Goal: Obtain resource: Download file/media

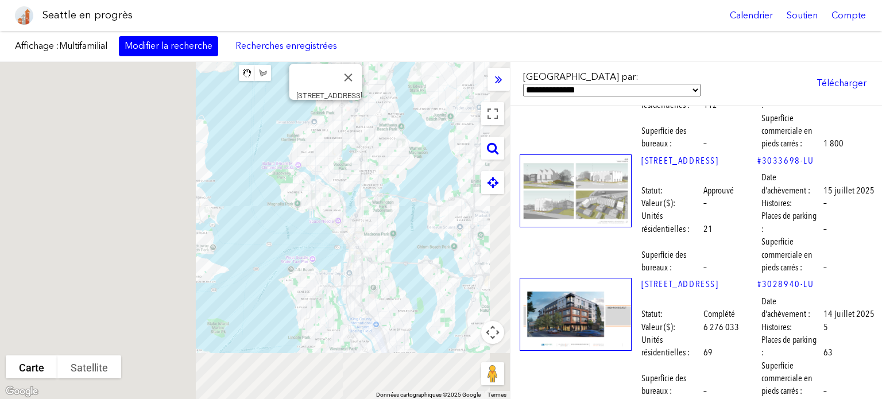
scroll to position [919, 0]
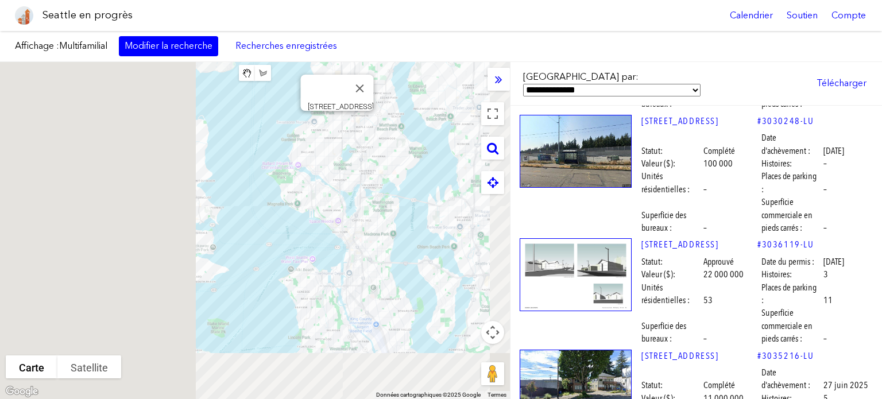
click at [595, 241] on img at bounding box center [576, 274] width 112 height 73
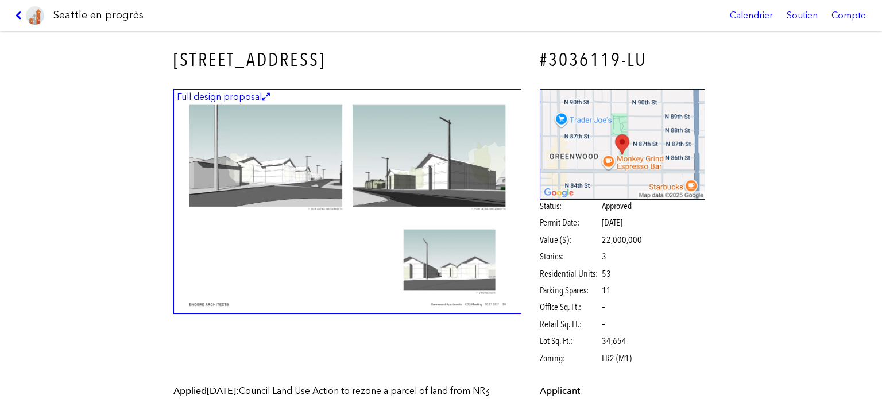
click at [424, 179] on img at bounding box center [347, 202] width 348 height 226
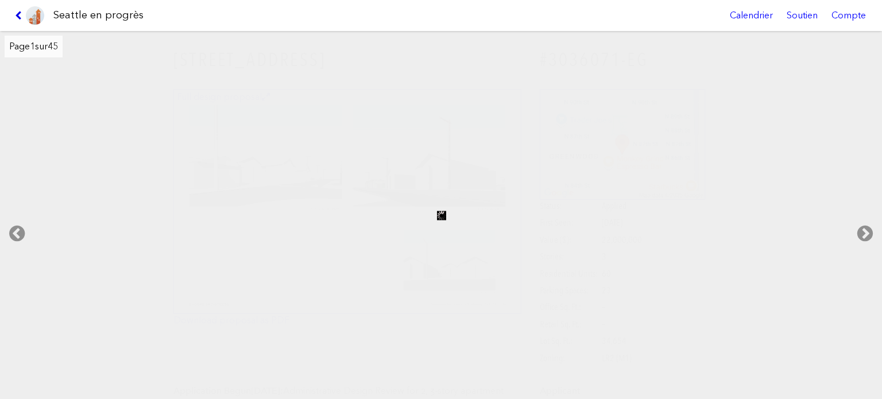
click at [18, 12] on icon at bounding box center [20, 15] width 11 height 9
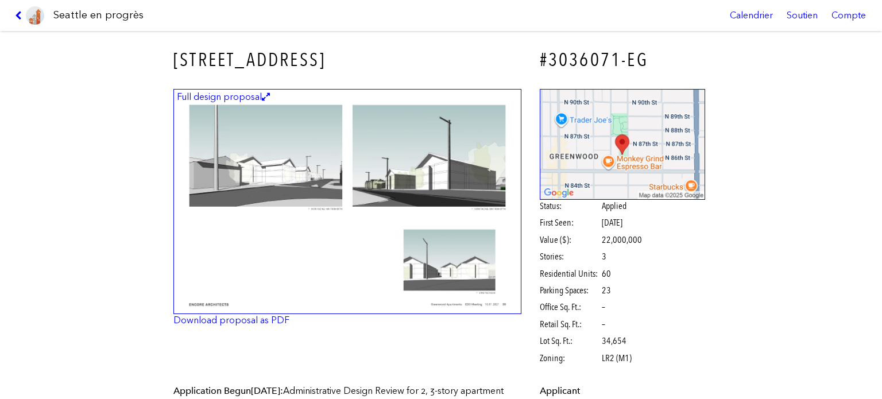
scroll to position [115, 0]
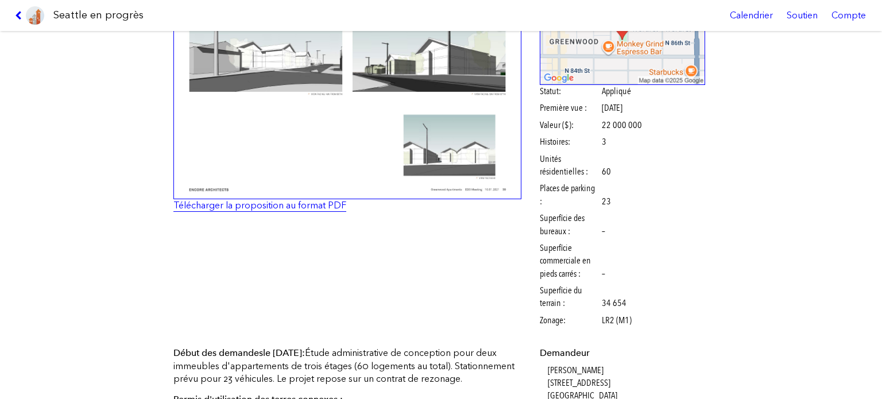
click at [240, 202] on font "Télécharger la proposition au format PDF" at bounding box center [259, 205] width 173 height 11
click at [17, 9] on link at bounding box center [29, 15] width 38 height 31
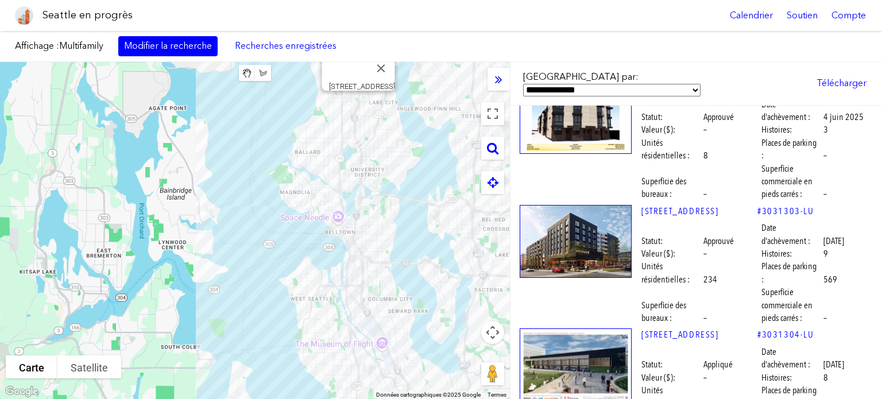
scroll to position [1837, 0]
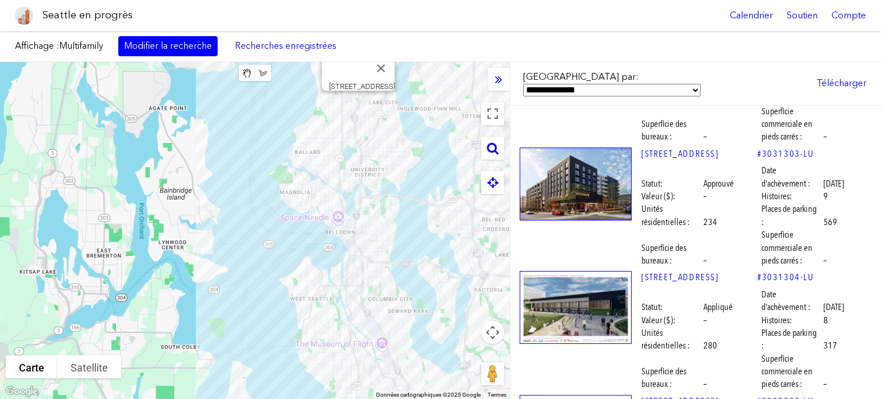
click at [594, 284] on img at bounding box center [576, 307] width 112 height 73
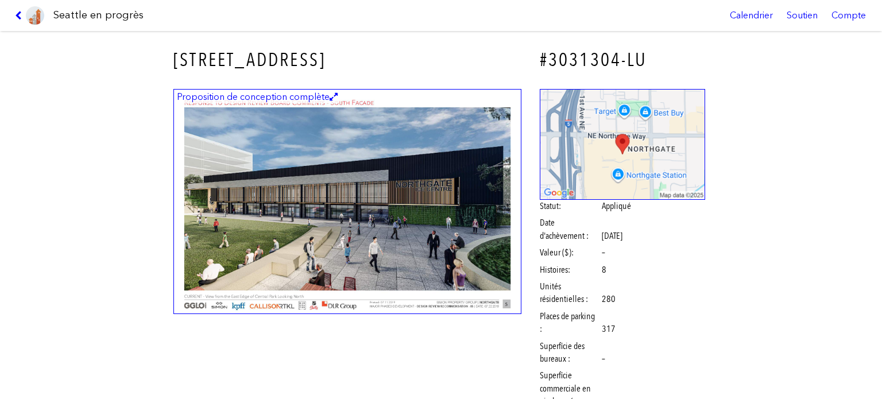
scroll to position [57, 0]
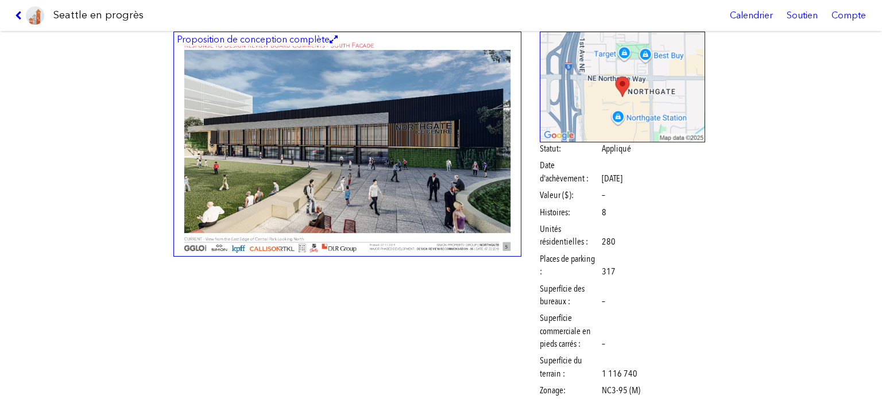
click at [363, 153] on img at bounding box center [347, 145] width 348 height 226
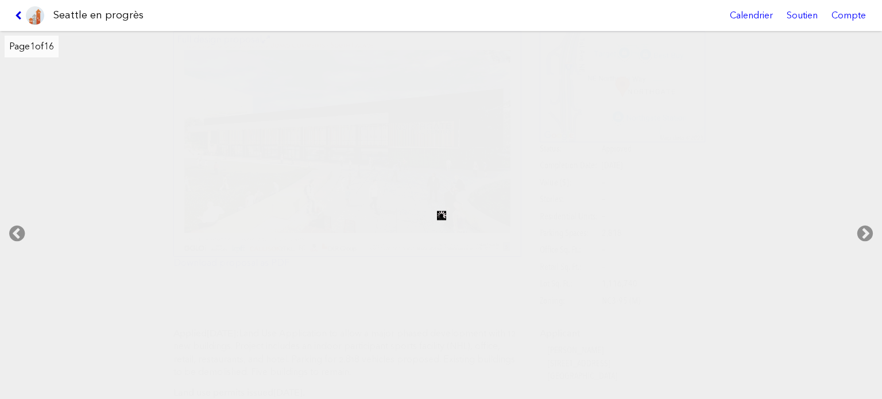
click at [18, 16] on icon at bounding box center [20, 15] width 11 height 9
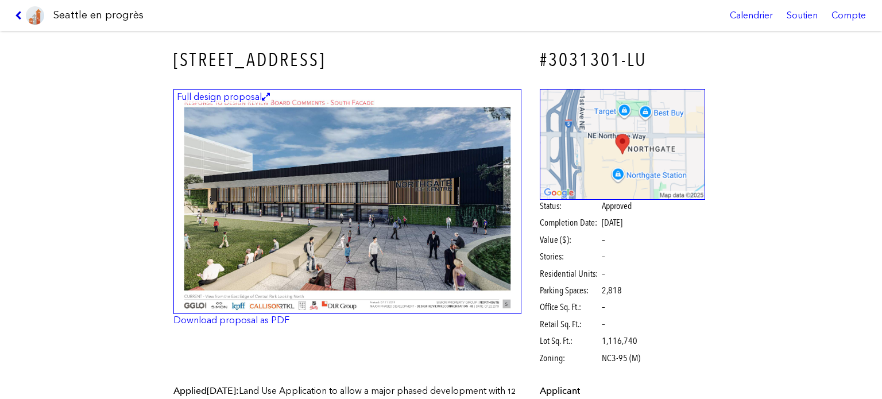
click at [16, 16] on icon at bounding box center [20, 15] width 11 height 9
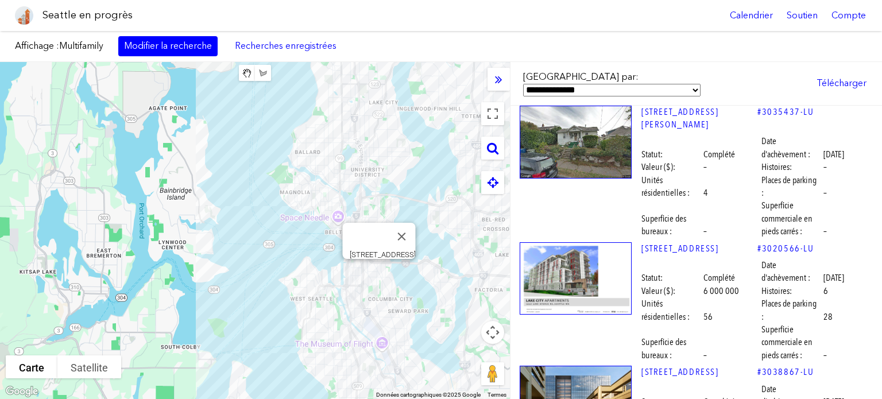
scroll to position [2928, 0]
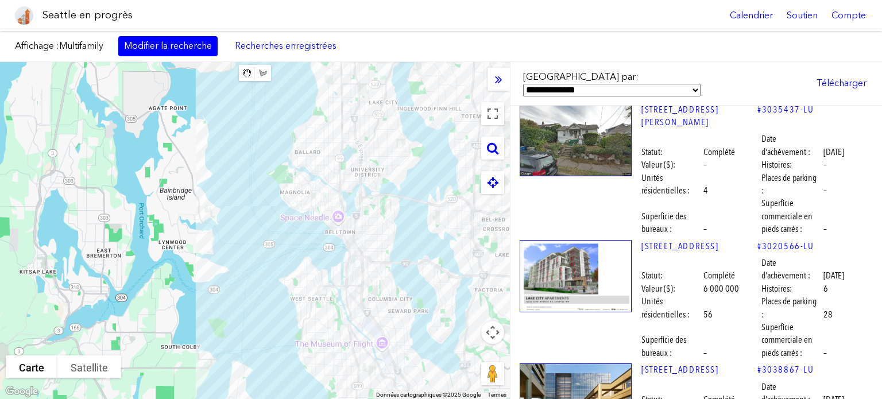
click at [588, 240] on img at bounding box center [576, 276] width 112 height 73
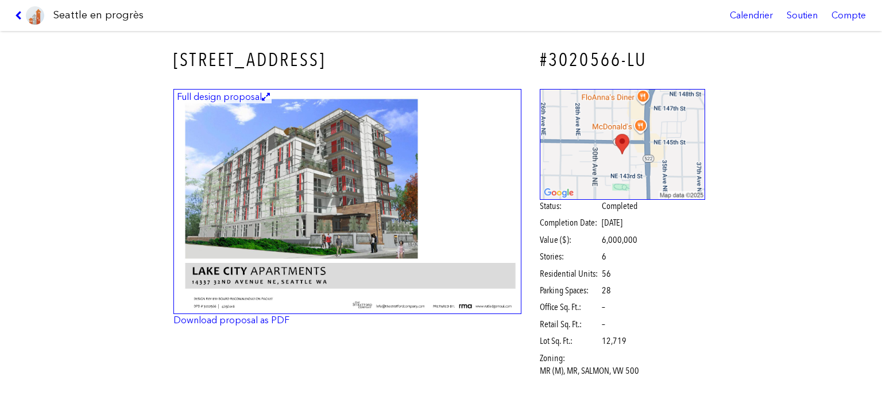
click at [446, 215] on img at bounding box center [347, 202] width 348 height 226
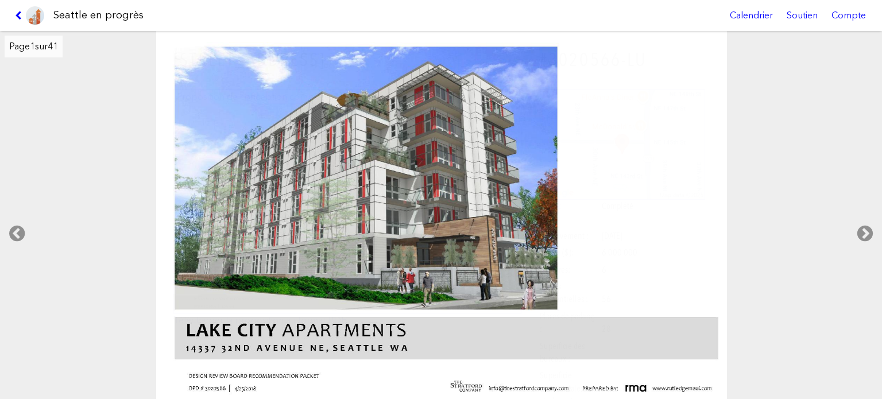
click at [16, 10] on link at bounding box center [29, 15] width 38 height 31
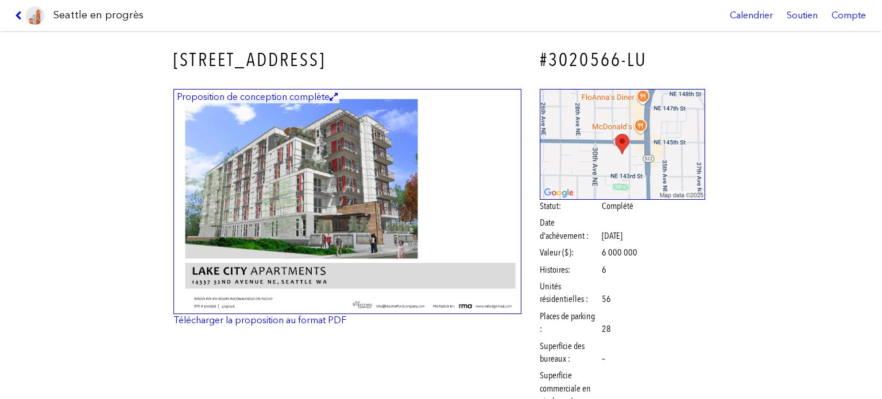
click at [16, 10] on link at bounding box center [29, 15] width 38 height 31
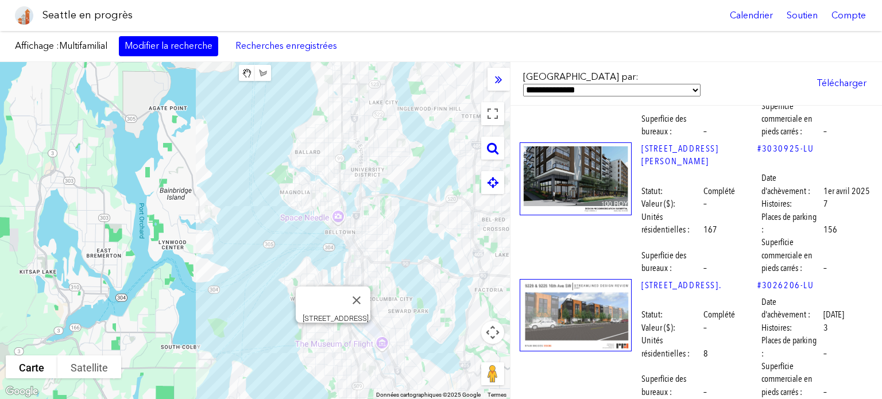
scroll to position [3502, 0]
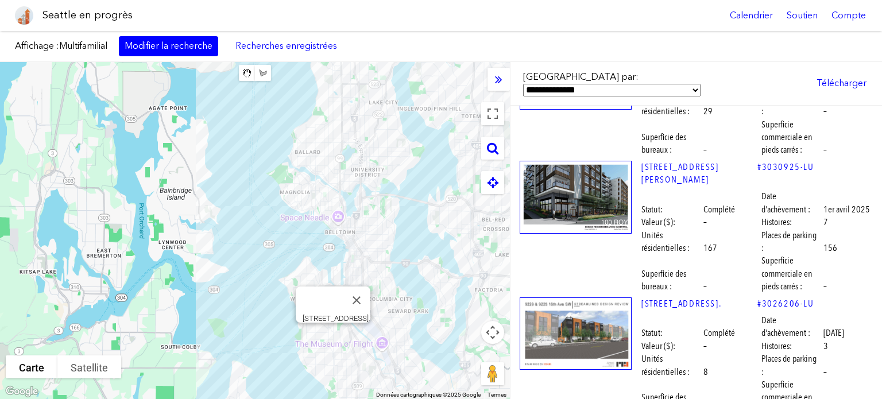
click at [575, 297] on img at bounding box center [576, 333] width 112 height 73
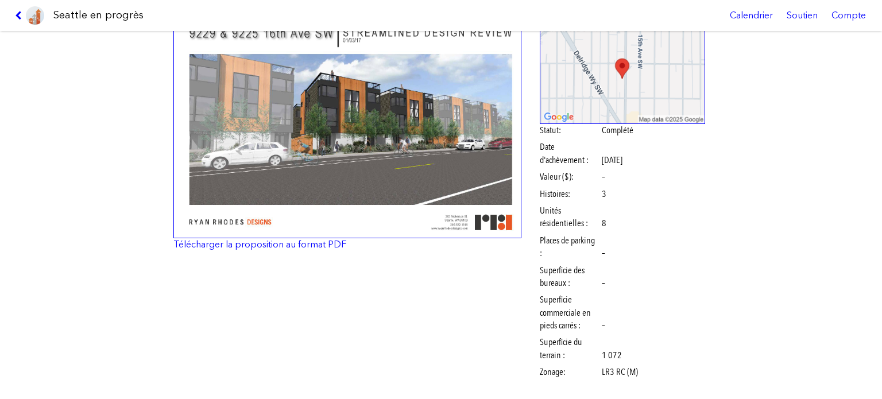
scroll to position [57, 0]
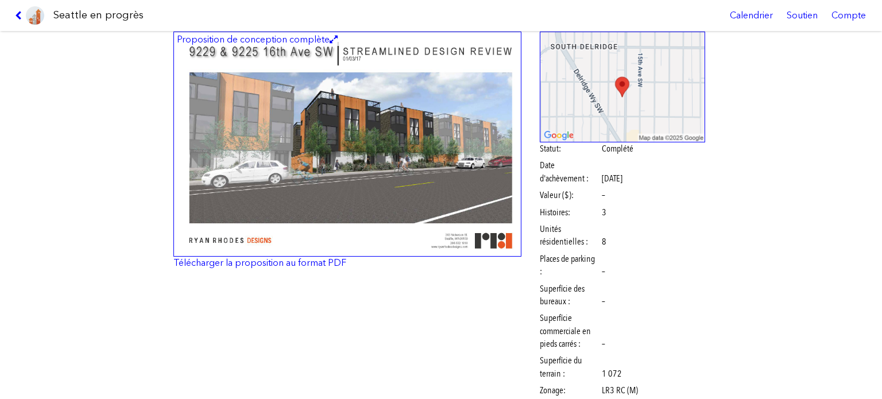
click at [450, 165] on img at bounding box center [347, 145] width 348 height 226
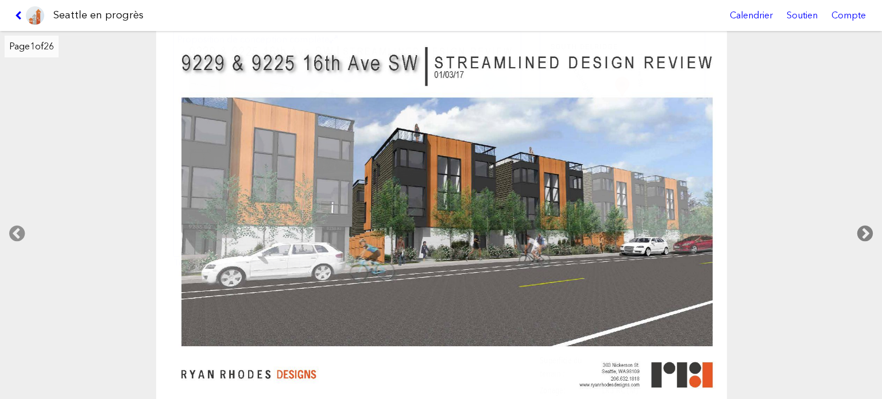
click at [866, 227] on icon at bounding box center [865, 233] width 34 height 37
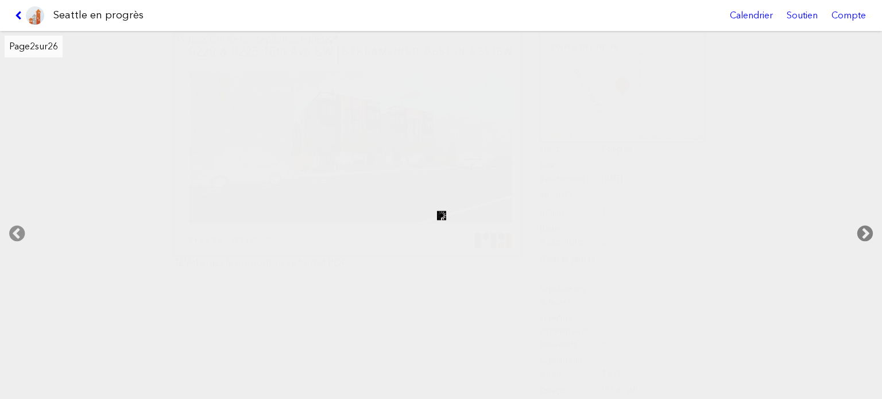
click at [866, 227] on icon at bounding box center [865, 233] width 34 height 37
click at [19, 16] on icon at bounding box center [20, 15] width 11 height 9
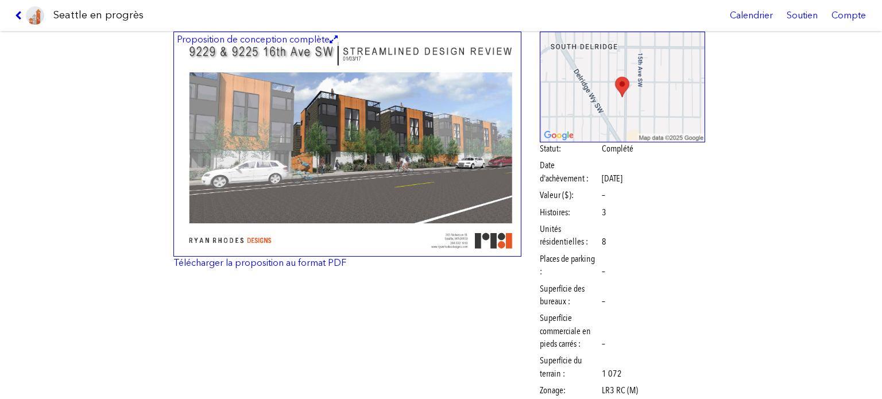
click at [19, 16] on icon at bounding box center [20, 15] width 11 height 9
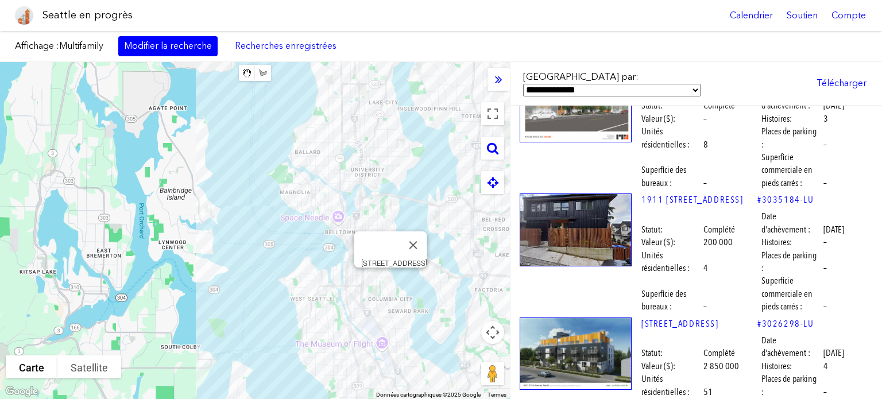
scroll to position [3732, 0]
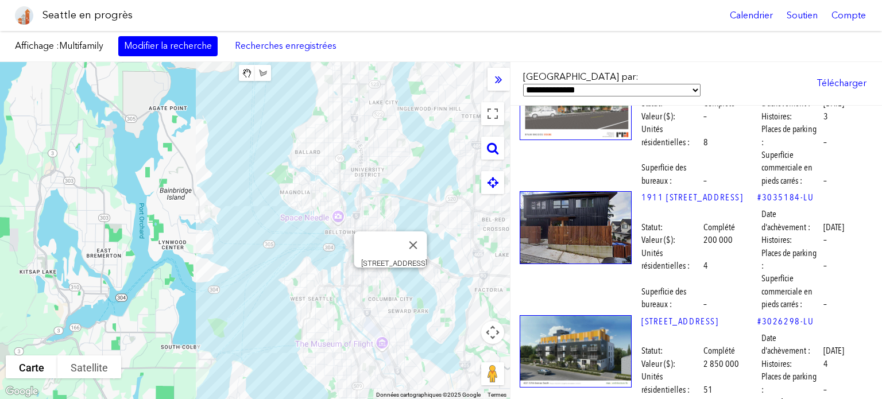
click at [583, 315] on img at bounding box center [576, 351] width 112 height 73
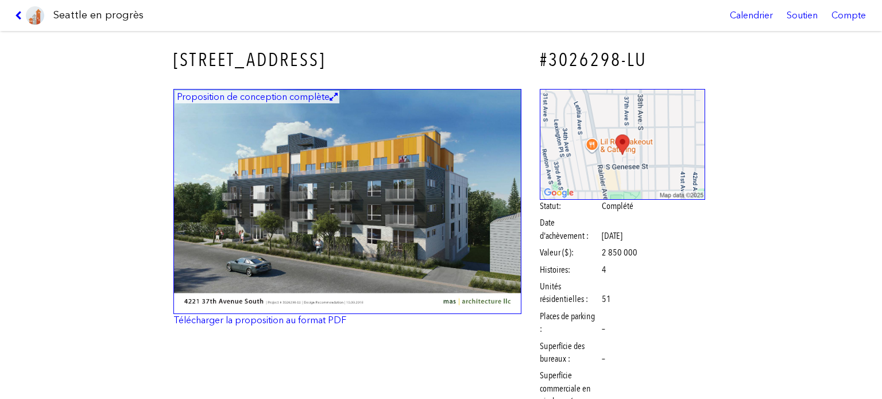
click at [316, 175] on img at bounding box center [347, 202] width 348 height 226
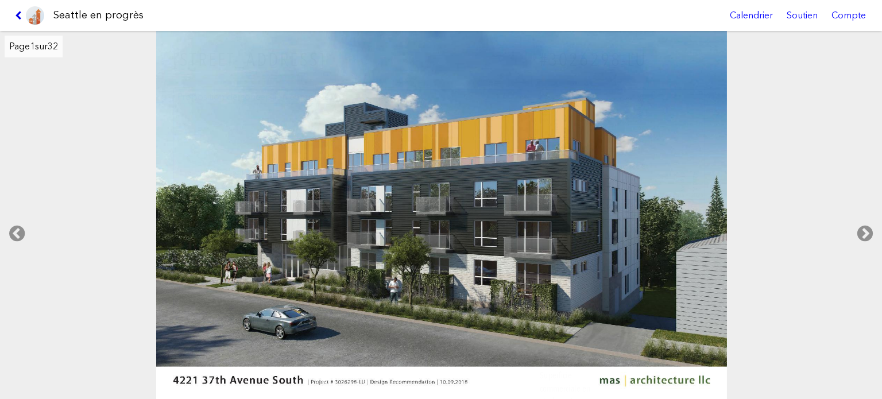
click at [16, 15] on icon at bounding box center [20, 15] width 11 height 9
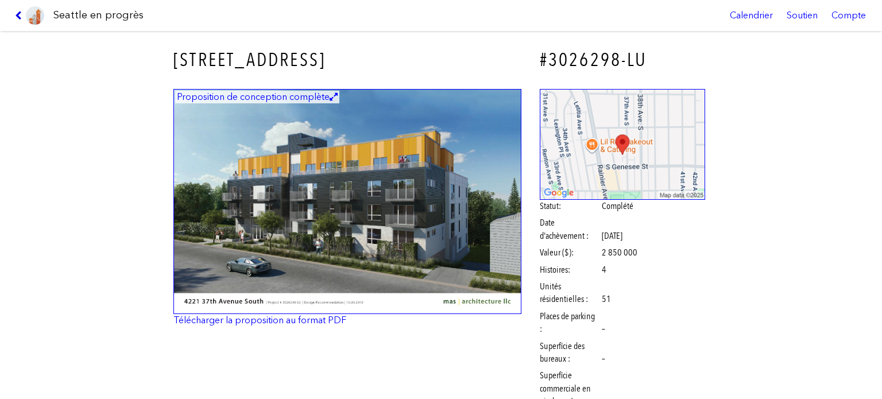
click at [16, 15] on icon at bounding box center [20, 15] width 11 height 9
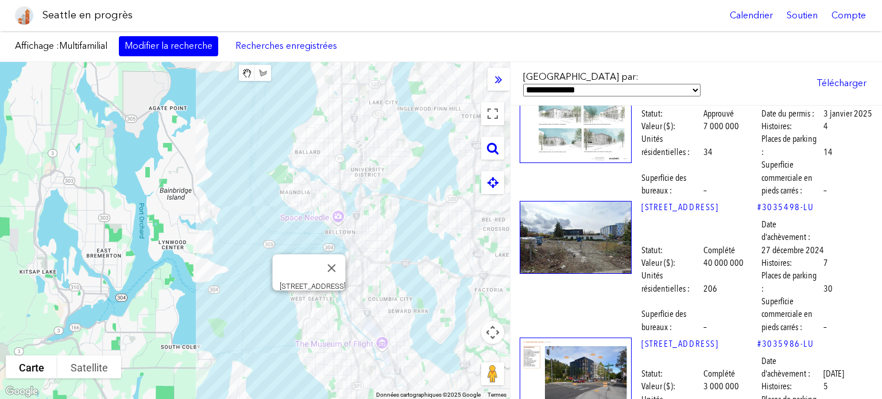
scroll to position [4651, 0]
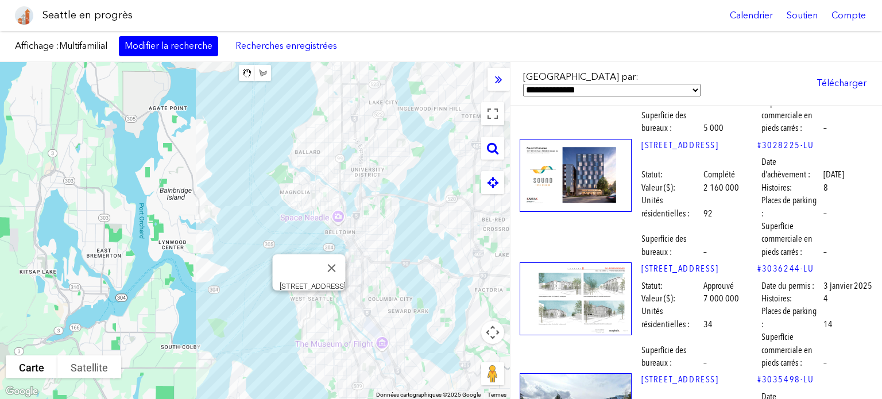
click at [585, 262] on img at bounding box center [576, 298] width 112 height 73
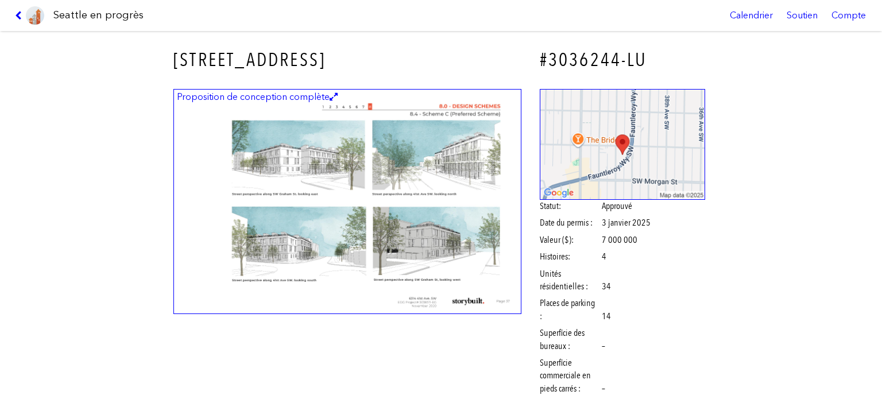
click at [390, 222] on img at bounding box center [347, 202] width 348 height 226
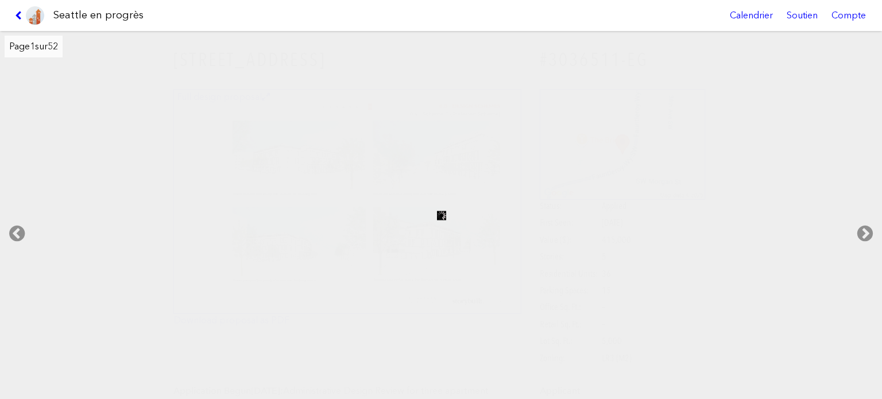
click at [21, 9] on link at bounding box center [29, 15] width 38 height 31
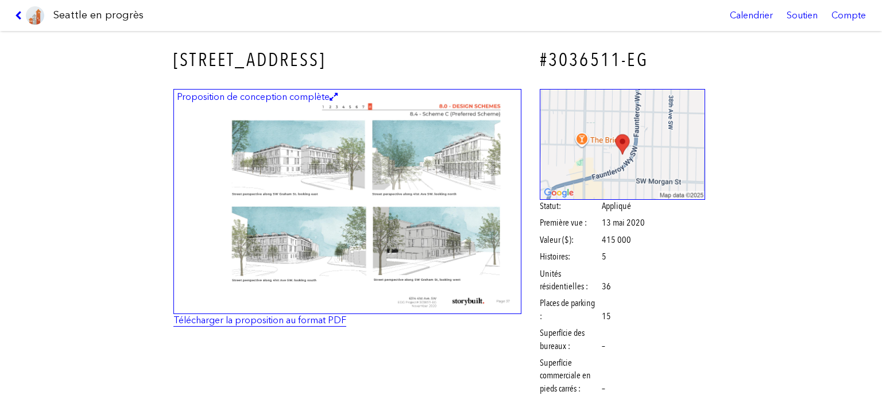
click at [276, 317] on font "Télécharger la proposition au format PDF" at bounding box center [259, 320] width 173 height 11
drag, startPoint x: 18, startPoint y: 12, endPoint x: 339, endPoint y: 132, distance: 342.7
click at [18, 12] on icon at bounding box center [20, 15] width 11 height 9
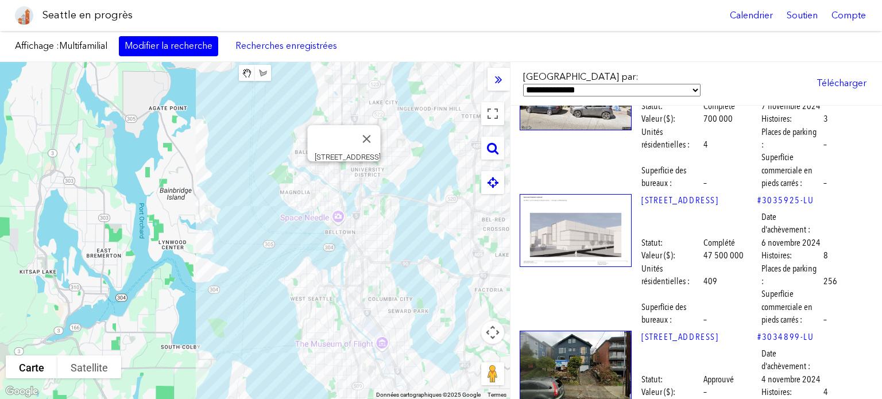
scroll to position [7120, 0]
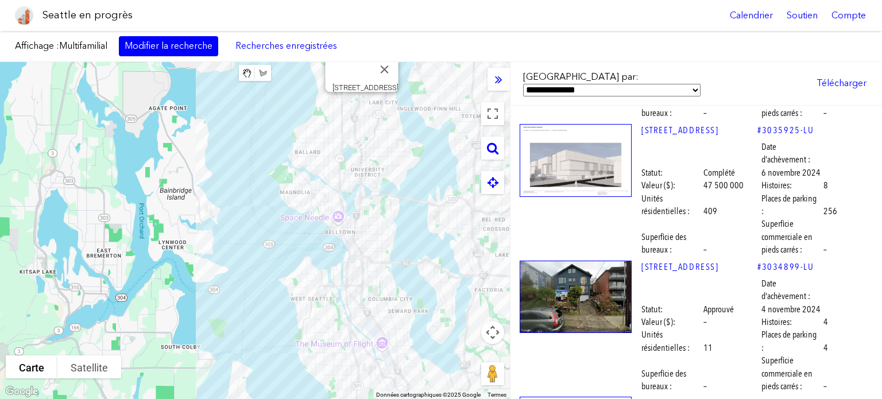
click at [590, 197] on img at bounding box center [576, 160] width 112 height 73
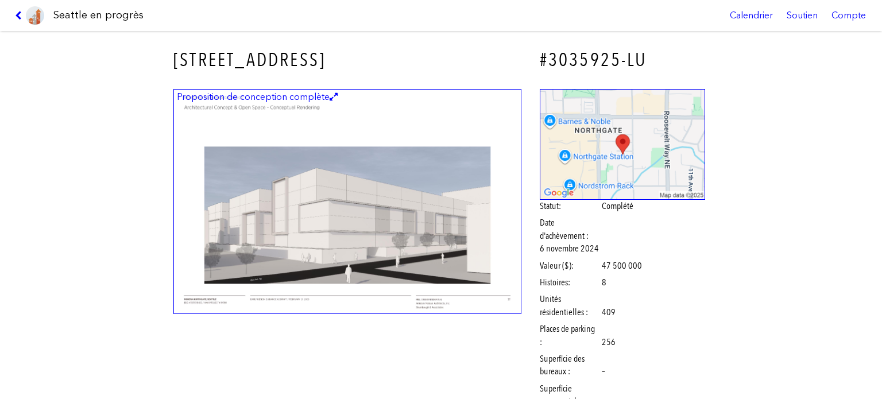
scroll to position [115, 0]
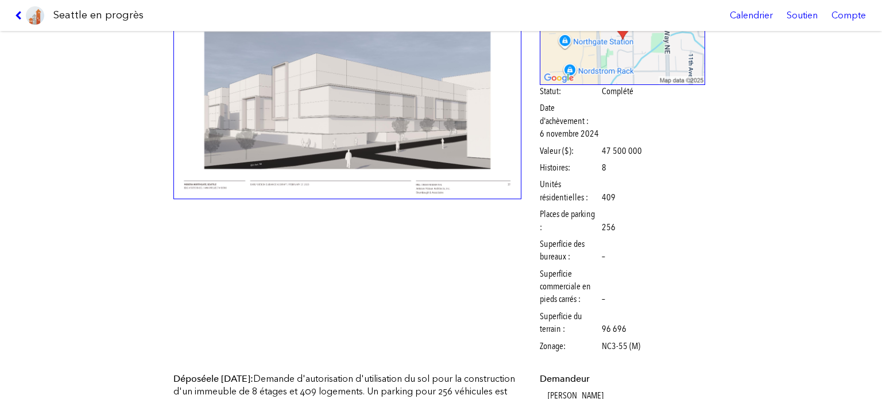
click at [353, 152] on img at bounding box center [347, 87] width 348 height 226
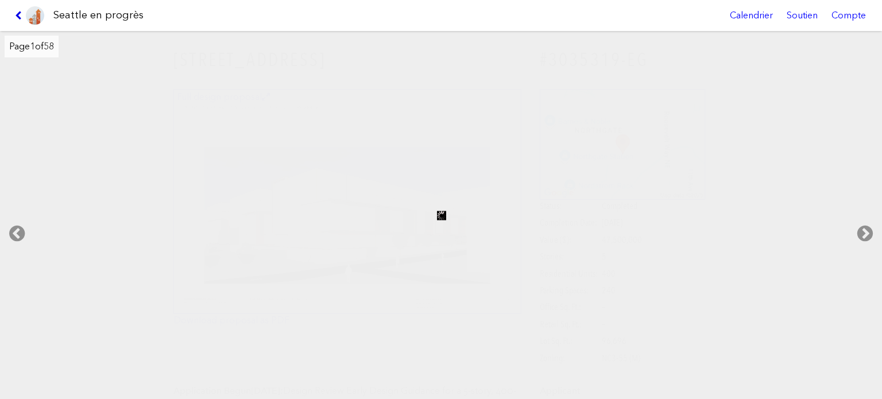
click at [21, 12] on icon at bounding box center [20, 15] width 11 height 9
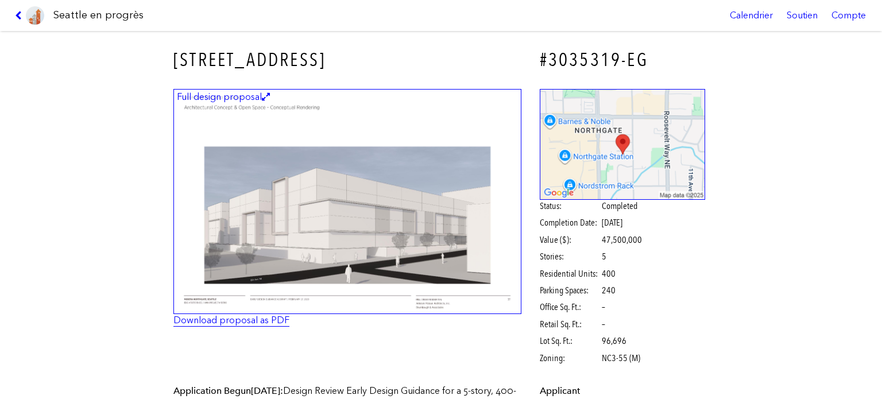
click at [274, 318] on link "Download proposal as PDF" at bounding box center [231, 320] width 116 height 11
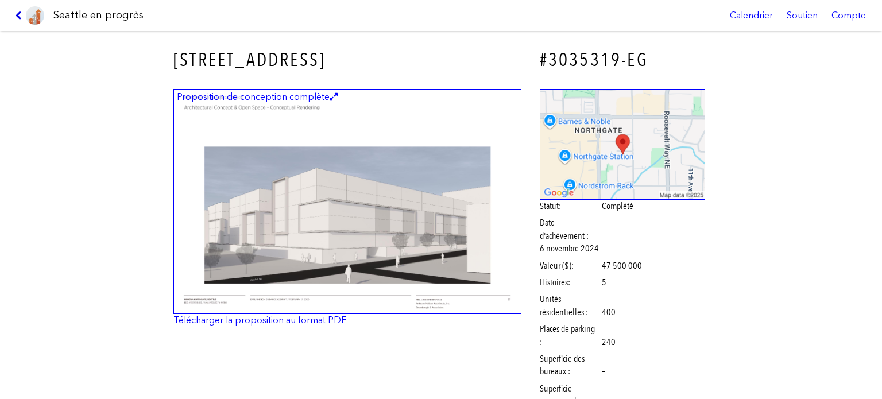
click at [15, 13] on icon at bounding box center [20, 15] width 11 height 9
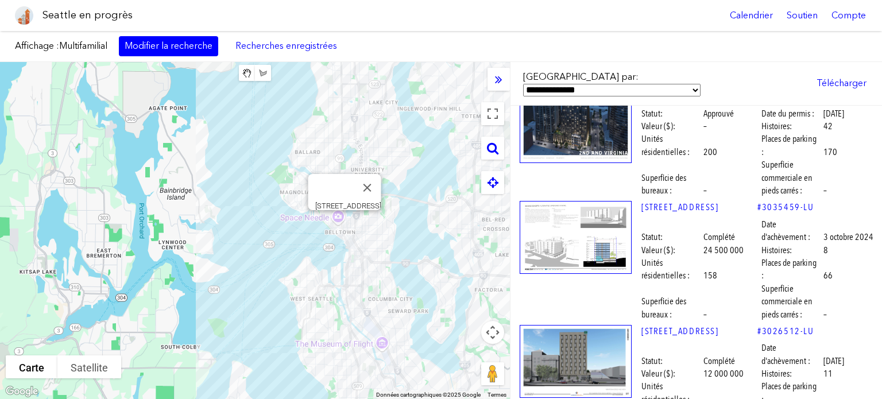
scroll to position [8268, 0]
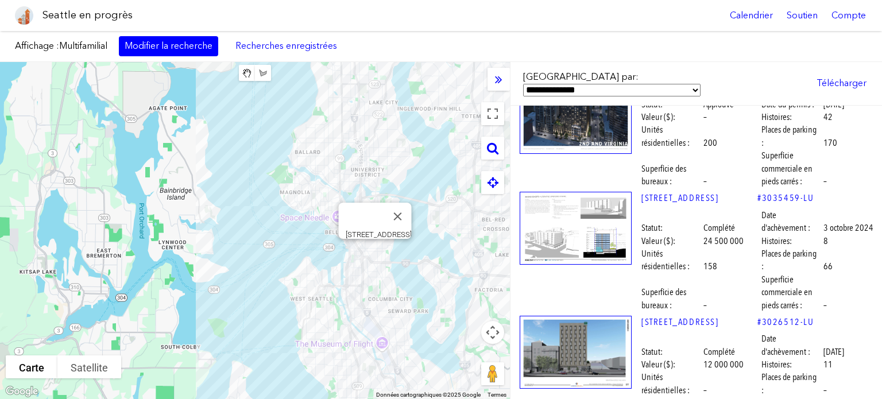
click at [560, 206] on img at bounding box center [576, 228] width 112 height 73
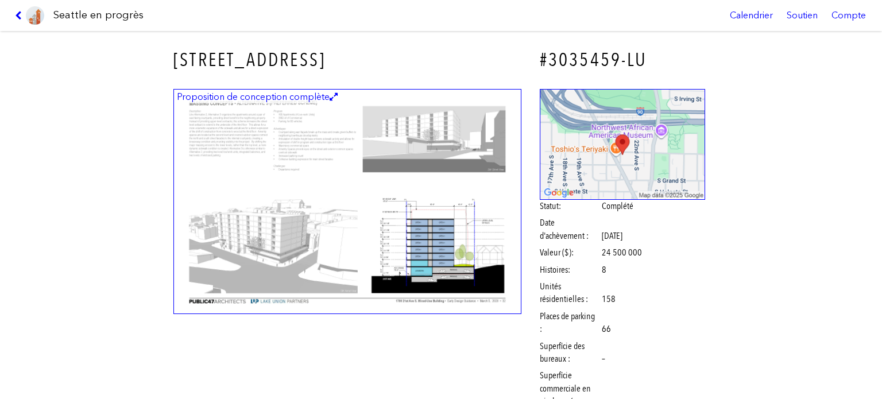
click at [404, 223] on img at bounding box center [347, 202] width 348 height 226
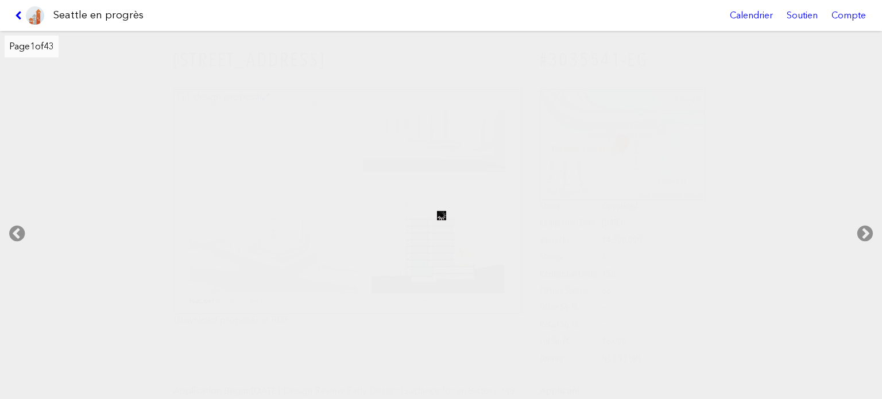
click at [13, 16] on link at bounding box center [29, 15] width 38 height 31
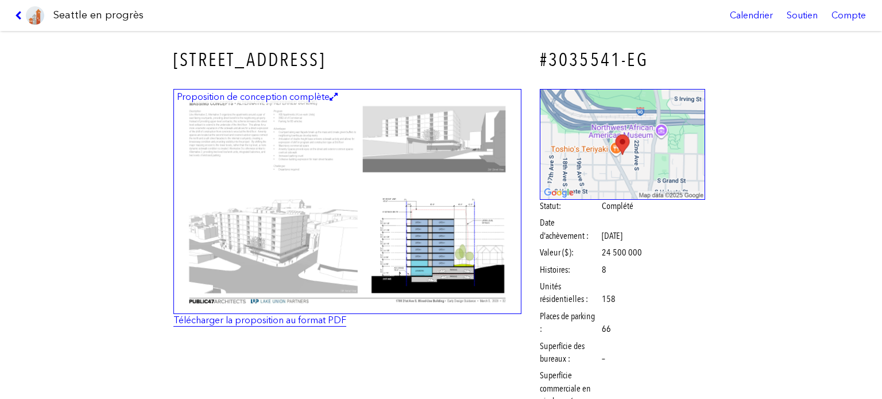
click at [322, 317] on font "Télécharger la proposition au format PDF" at bounding box center [259, 320] width 173 height 11
click at [17, 10] on link at bounding box center [29, 15] width 38 height 31
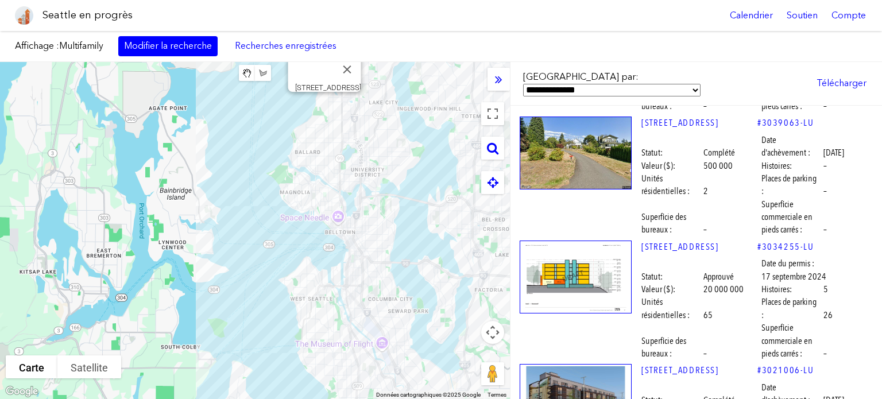
scroll to position [8785, 0]
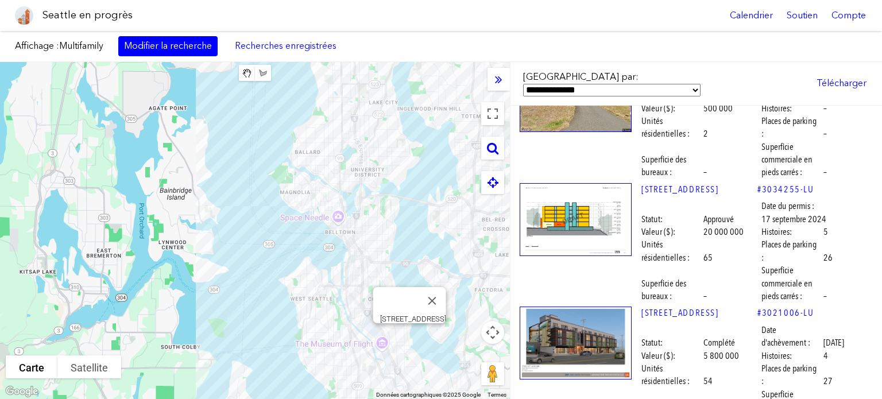
click at [582, 229] on img at bounding box center [576, 219] width 112 height 73
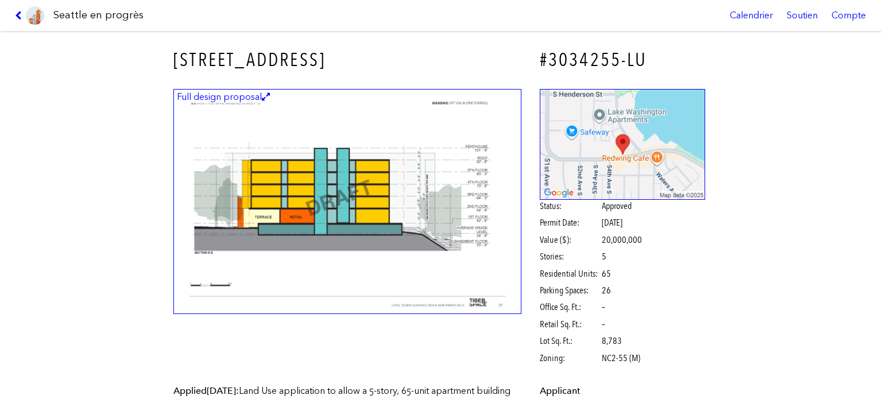
click at [327, 181] on img at bounding box center [347, 202] width 348 height 226
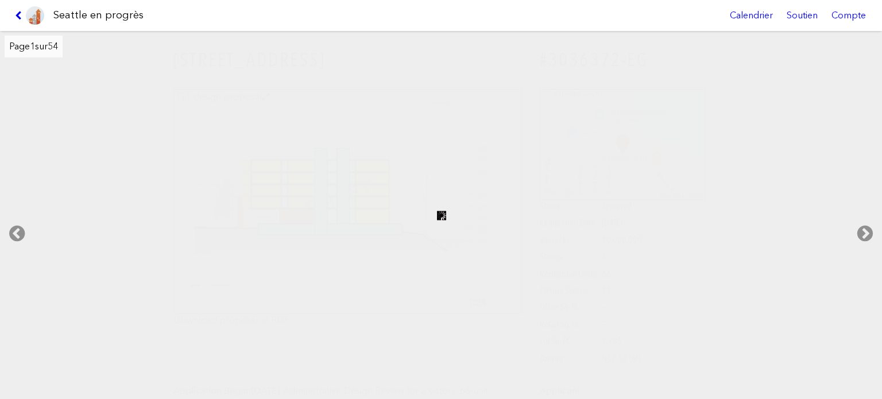
click at [18, 13] on icon at bounding box center [20, 15] width 11 height 9
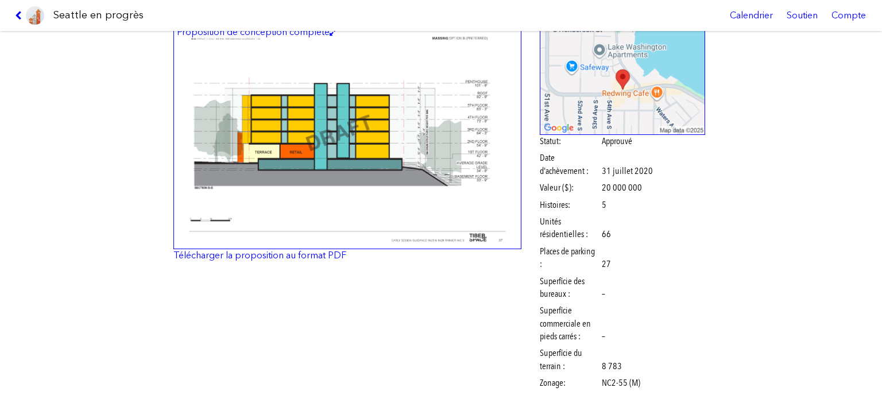
scroll to position [57, 0]
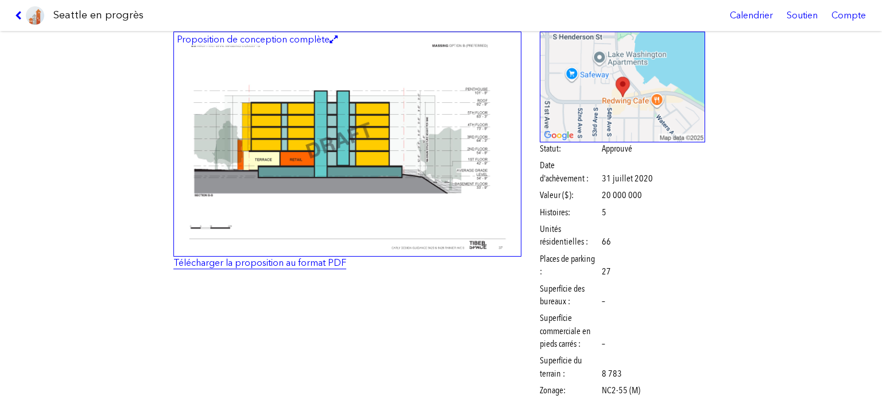
click at [300, 265] on font "Télécharger la proposition au format PDF" at bounding box center [259, 262] width 173 height 11
click at [16, 14] on icon at bounding box center [20, 15] width 11 height 9
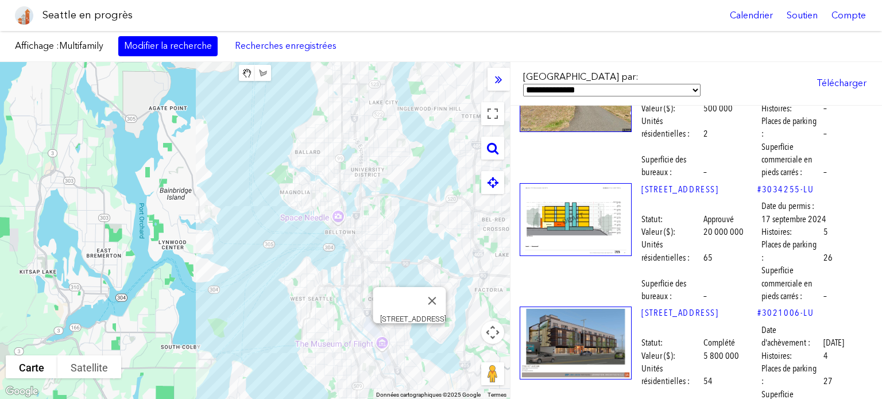
scroll to position [8842, 0]
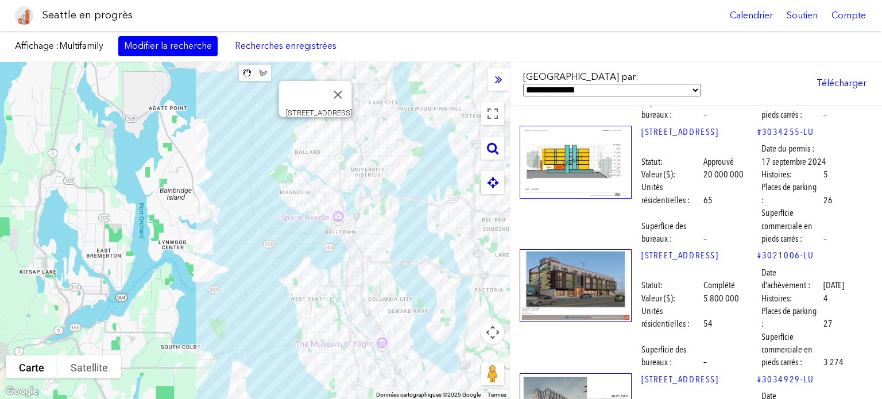
click at [574, 296] on img at bounding box center [576, 285] width 112 height 73
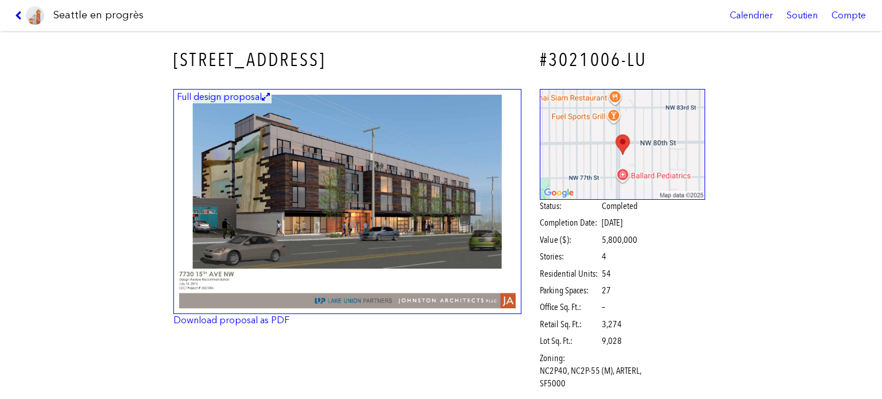
click at [17, 14] on icon at bounding box center [20, 15] width 11 height 9
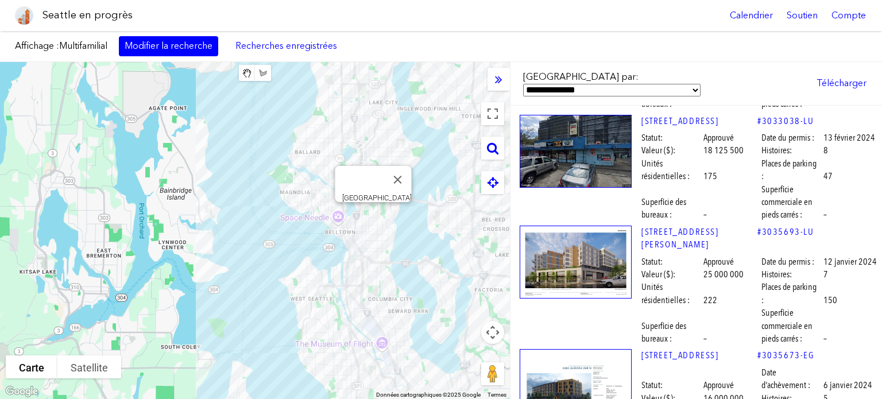
scroll to position [11943, 0]
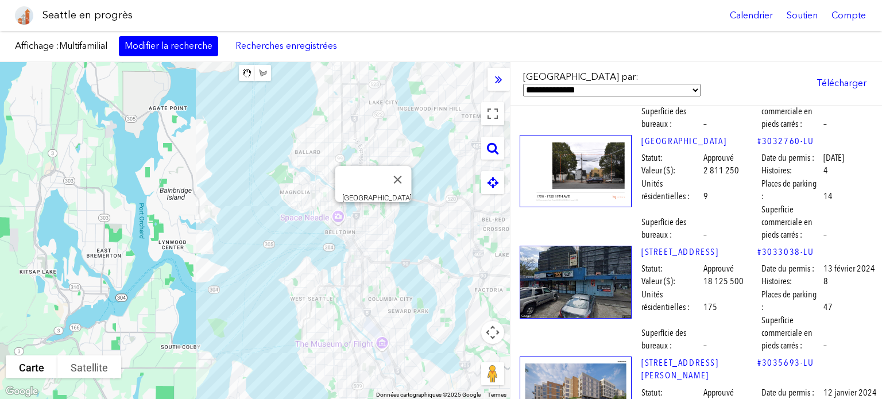
click at [564, 179] on img at bounding box center [576, 171] width 112 height 73
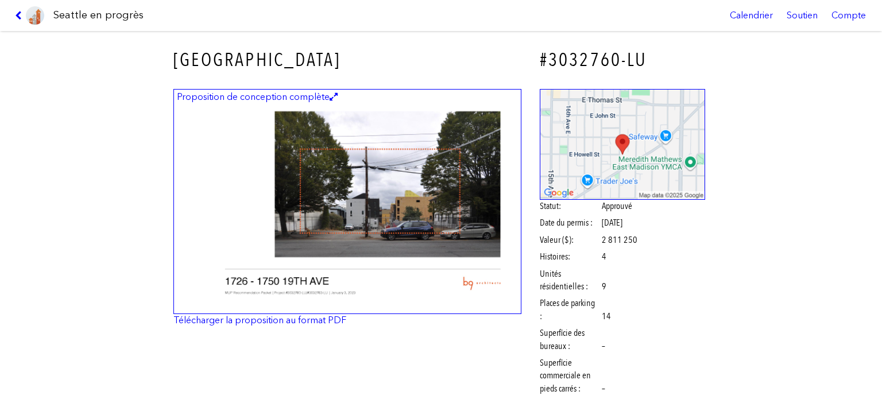
scroll to position [57, 0]
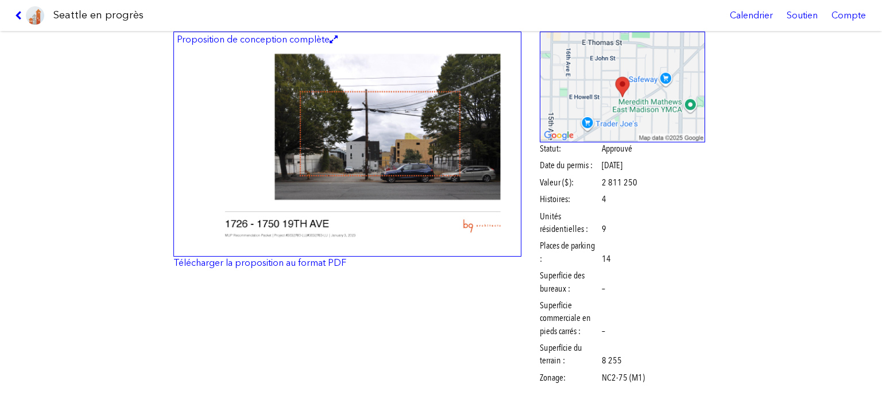
click at [409, 188] on img at bounding box center [347, 145] width 348 height 226
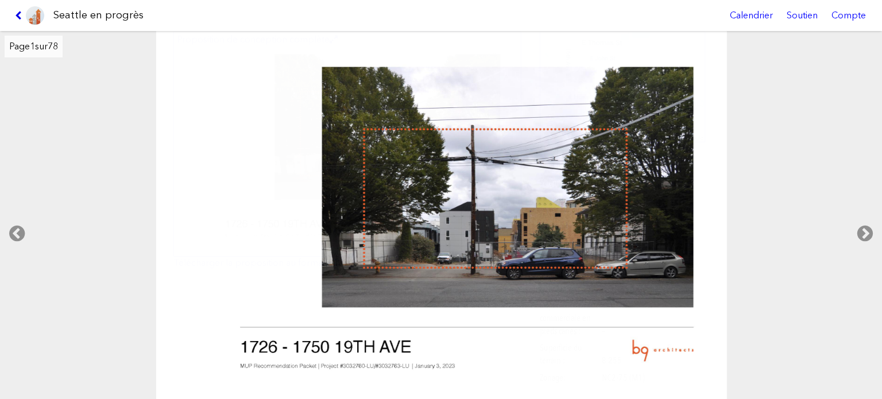
click at [16, 15] on icon at bounding box center [20, 15] width 11 height 9
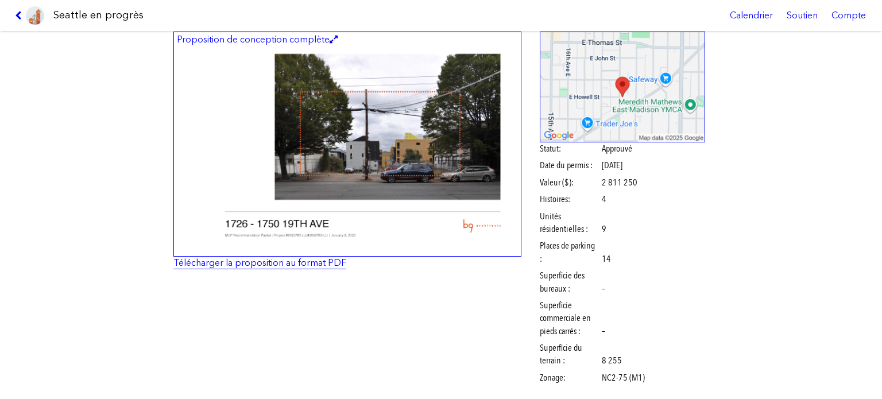
click at [319, 262] on font "Télécharger la proposition au format PDF" at bounding box center [259, 262] width 173 height 11
click at [19, 14] on icon at bounding box center [20, 15] width 11 height 9
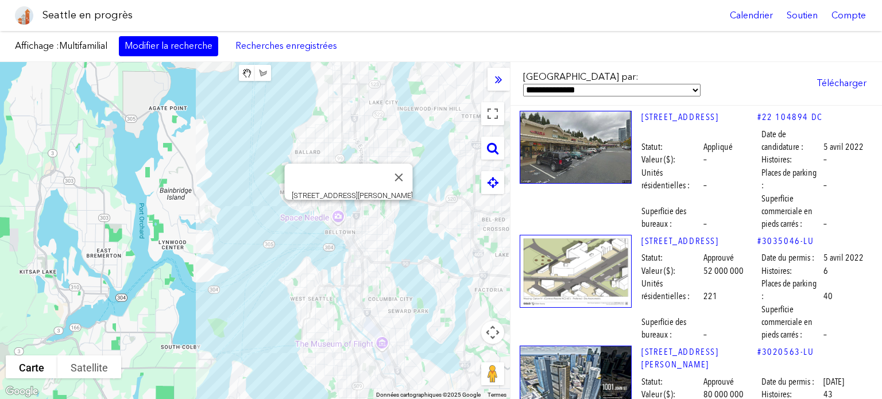
scroll to position [26814, 0]
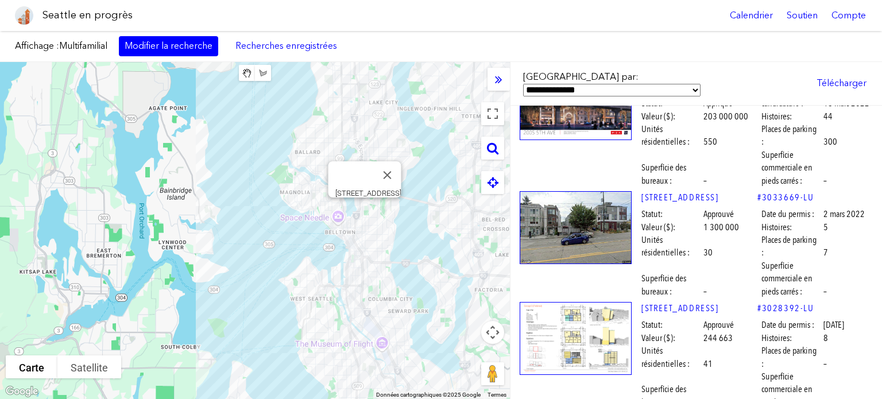
click at [562, 302] on img at bounding box center [576, 338] width 112 height 73
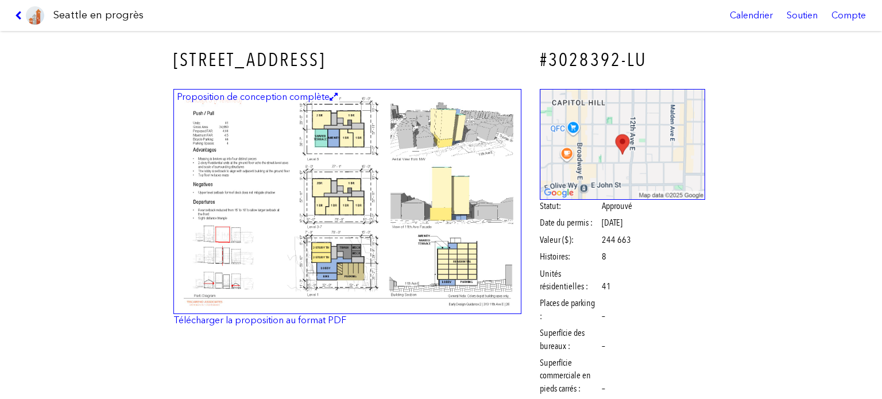
click at [351, 225] on img at bounding box center [347, 202] width 348 height 226
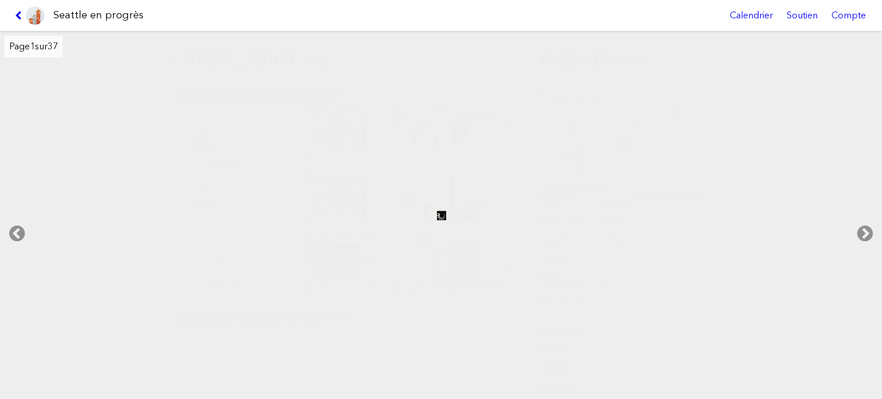
click at [16, 13] on icon at bounding box center [20, 15] width 11 height 9
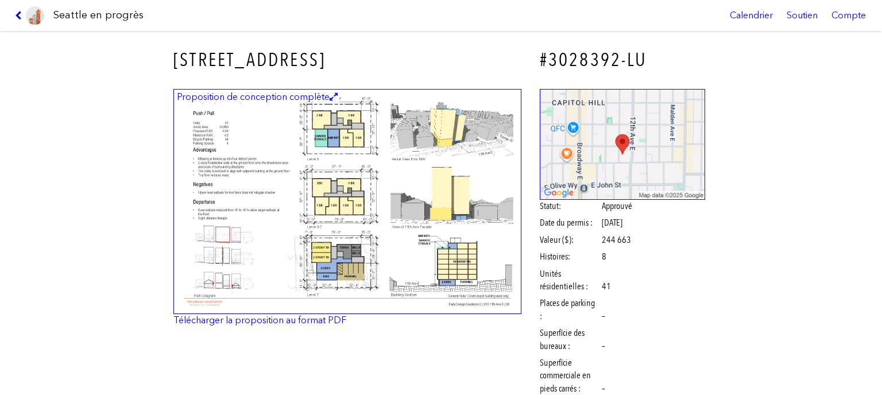
click at [16, 13] on icon at bounding box center [20, 15] width 11 height 9
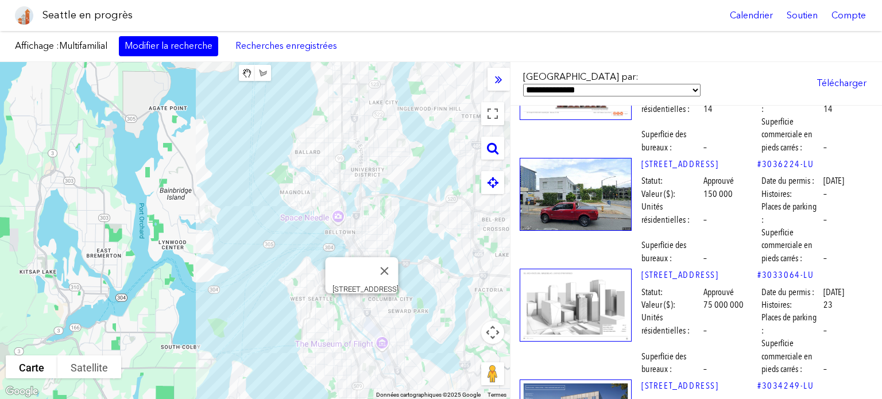
scroll to position [32383, 0]
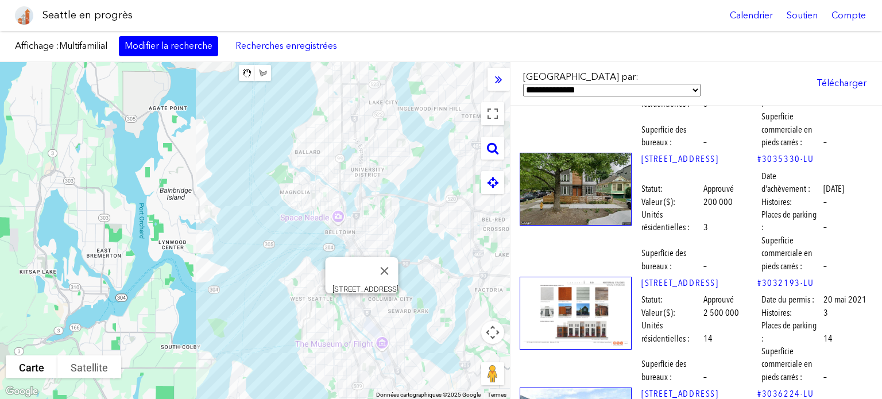
click at [565, 277] on img at bounding box center [576, 313] width 112 height 73
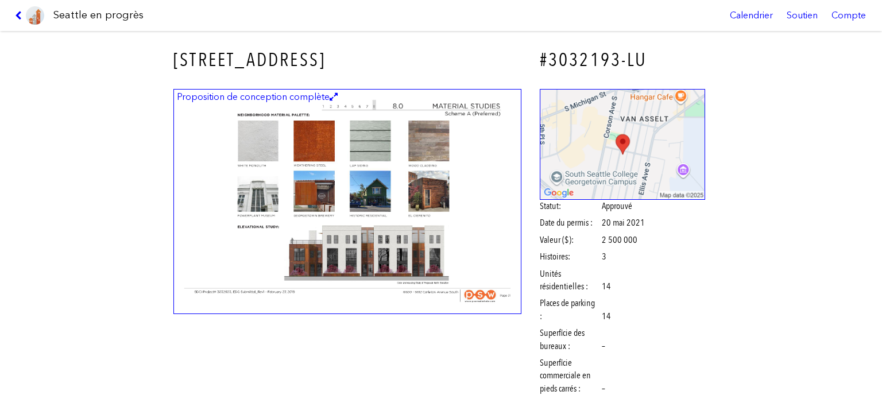
click at [352, 168] on img at bounding box center [347, 202] width 348 height 226
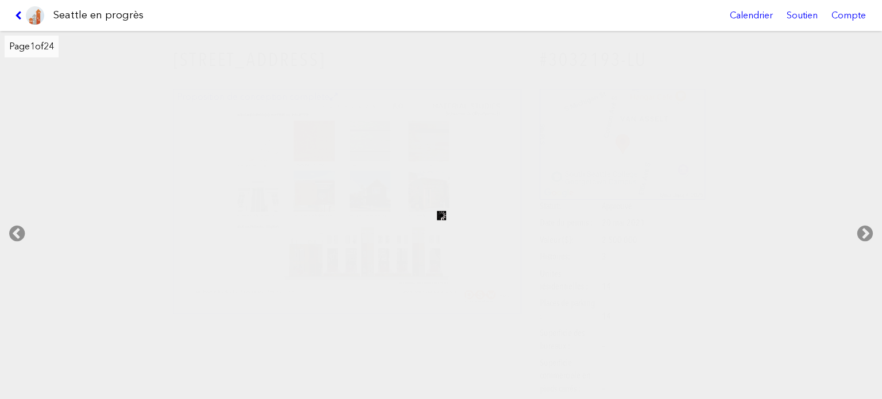
click at [14, 17] on link at bounding box center [29, 15] width 38 height 31
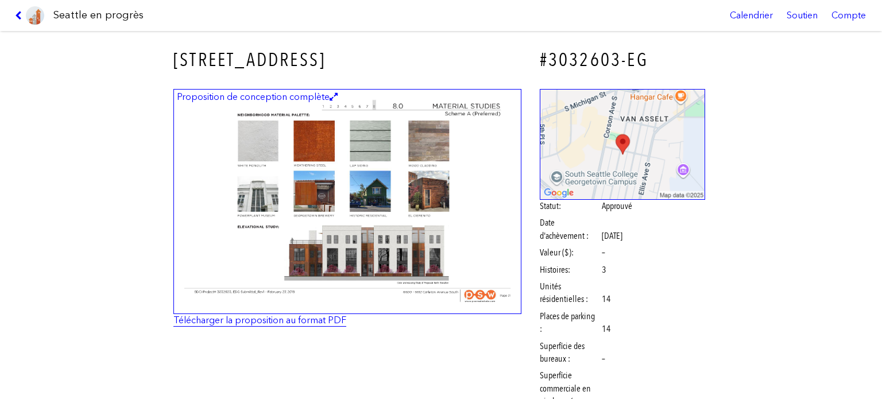
click at [245, 323] on font "Télécharger la proposition au format PDF" at bounding box center [259, 320] width 173 height 11
click at [18, 10] on link at bounding box center [29, 15] width 38 height 31
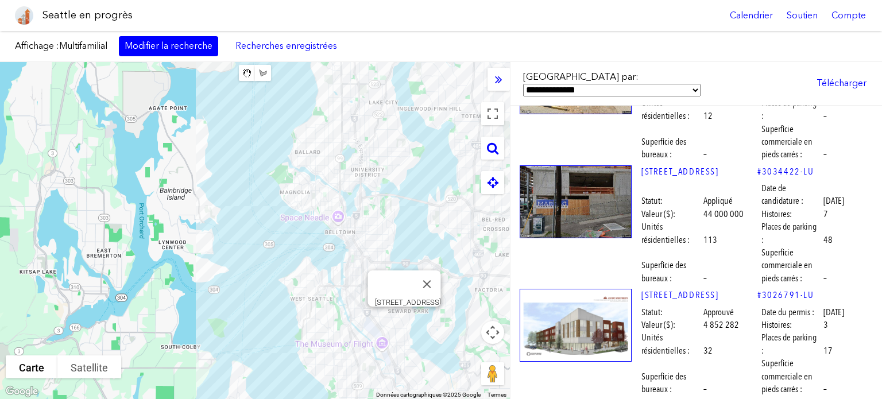
scroll to position [40365, 0]
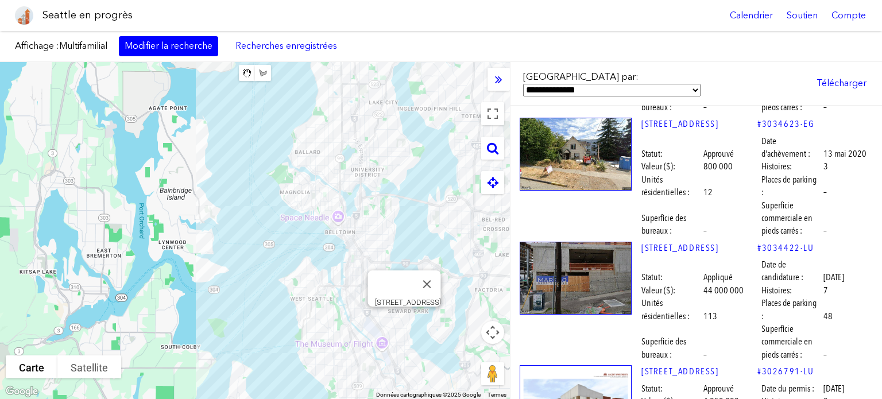
click at [578, 365] on img at bounding box center [576, 401] width 112 height 73
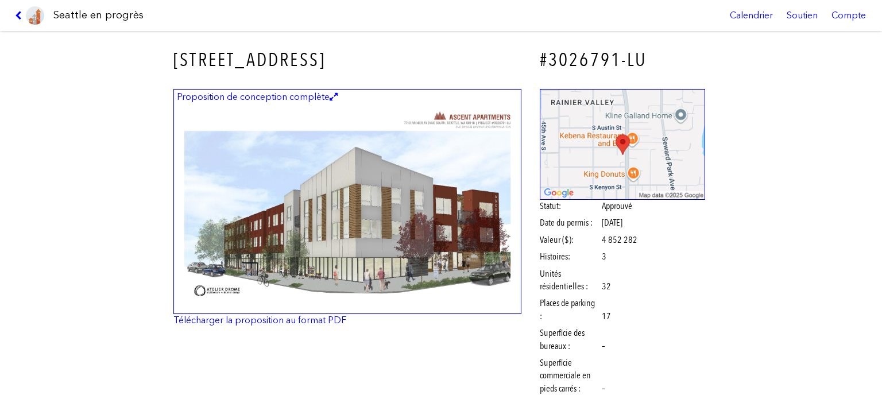
click at [452, 191] on img at bounding box center [347, 202] width 348 height 226
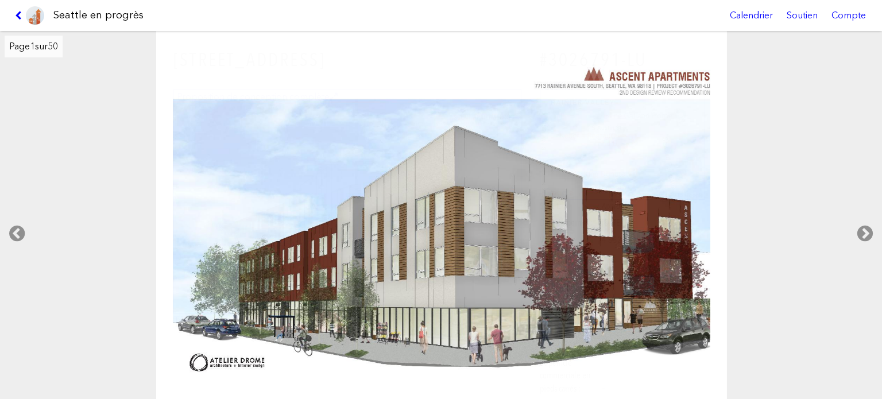
click at [16, 9] on link at bounding box center [29, 15] width 38 height 31
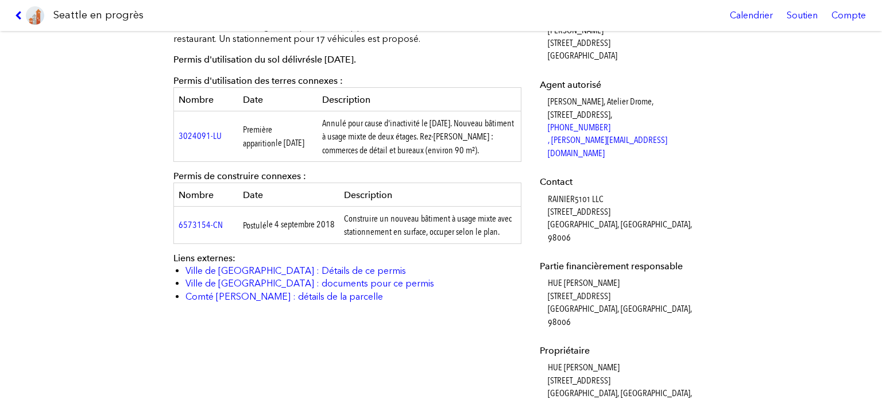
scroll to position [459, 0]
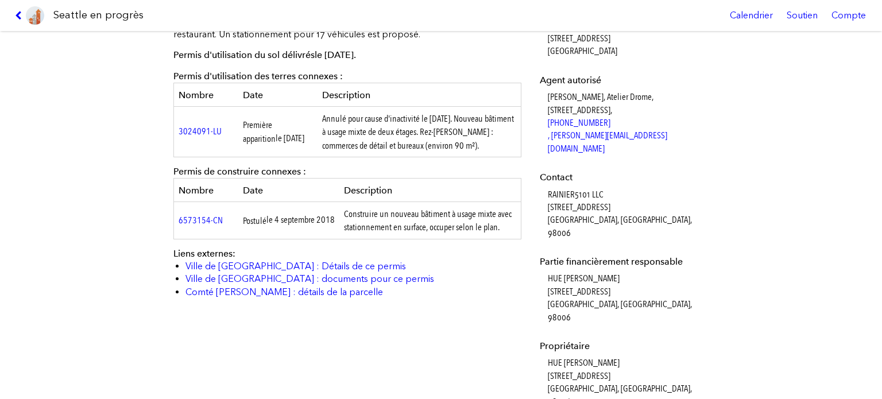
click at [13, 13] on link at bounding box center [29, 15] width 38 height 31
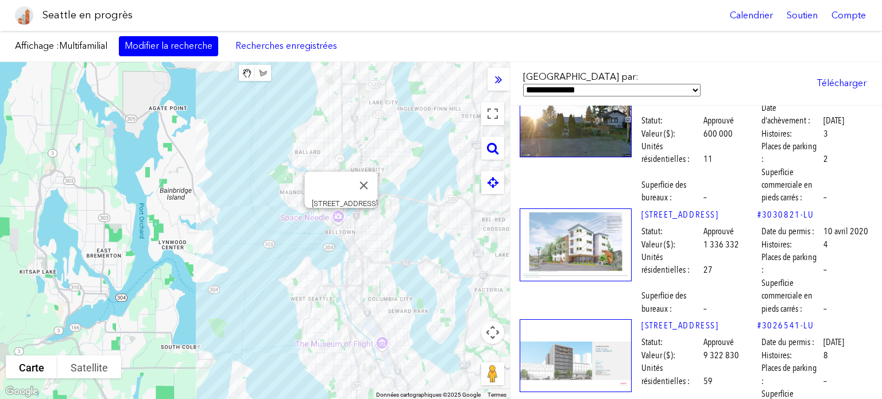
scroll to position [41341, 0]
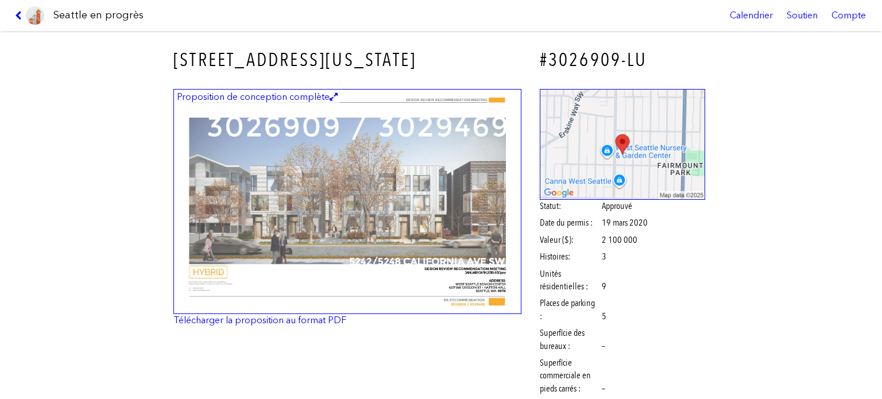
click at [453, 243] on img at bounding box center [347, 202] width 348 height 226
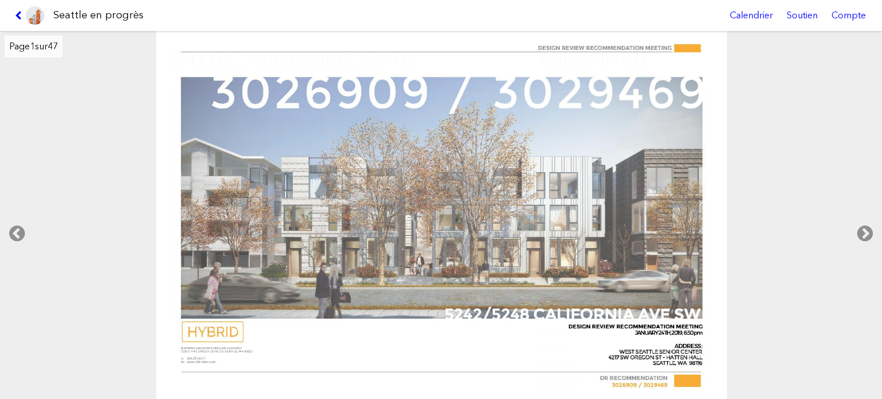
click at [16, 10] on link at bounding box center [29, 15] width 38 height 31
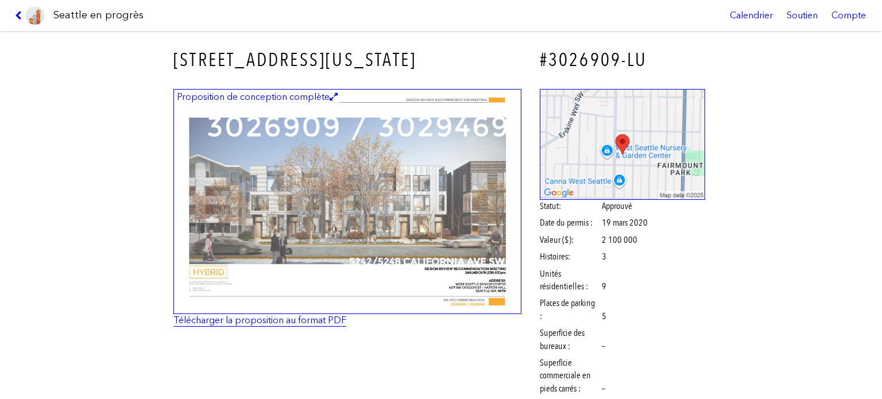
click at [276, 322] on font "Télécharger la proposition au format PDF" at bounding box center [259, 320] width 173 height 11
click at [16, 14] on icon at bounding box center [20, 15] width 11 height 9
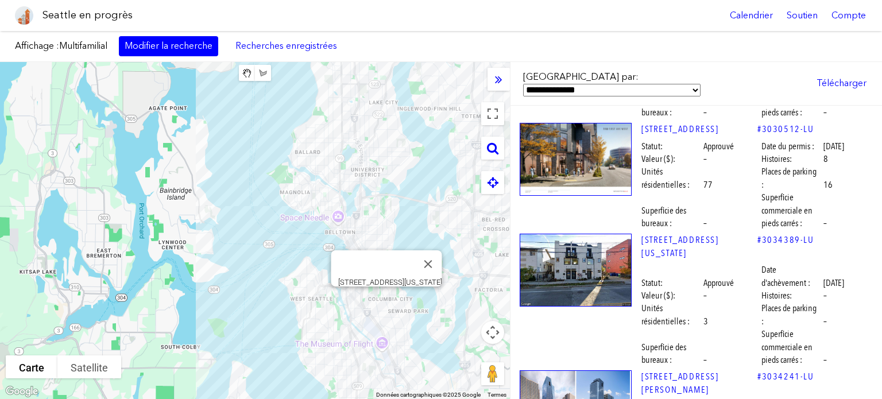
scroll to position [43522, 0]
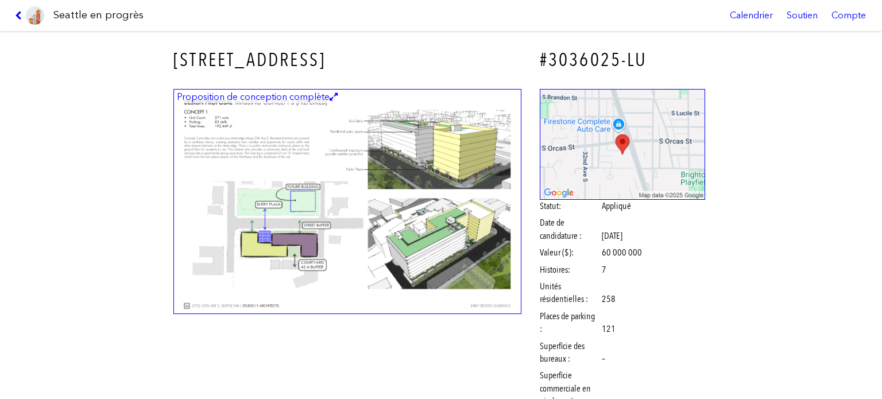
click at [411, 235] on img at bounding box center [347, 202] width 348 height 226
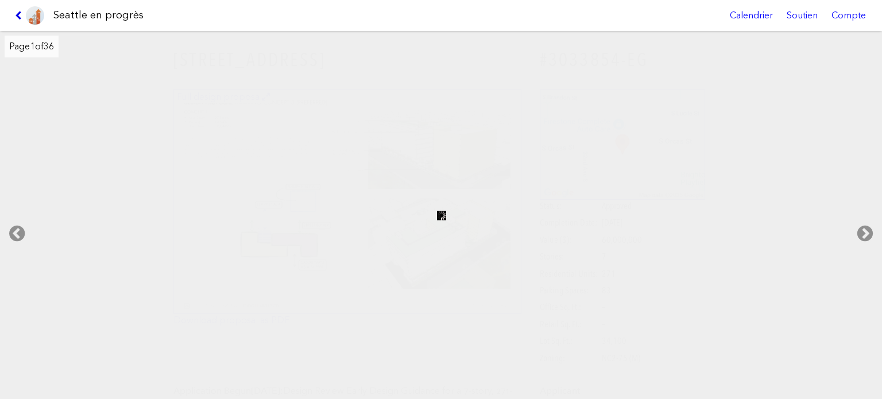
click at [18, 13] on icon at bounding box center [20, 15] width 11 height 9
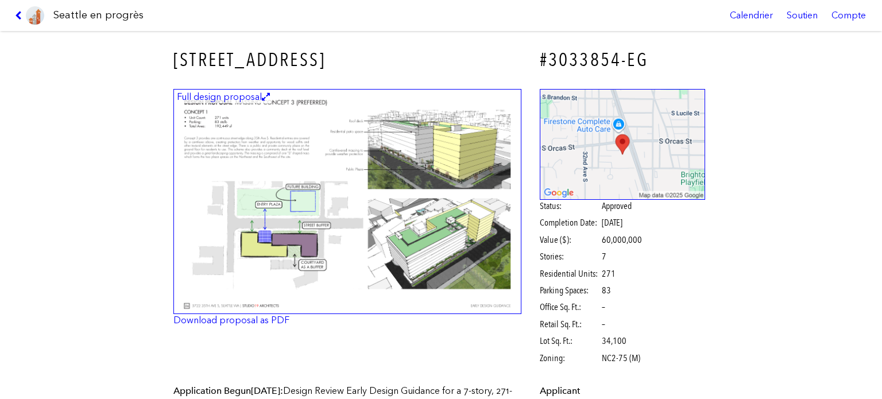
click at [16, 11] on icon at bounding box center [20, 15] width 11 height 9
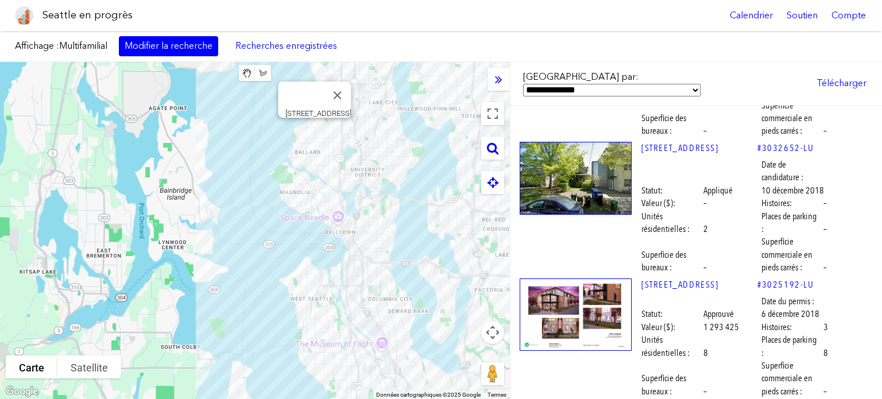
scroll to position [50240, 0]
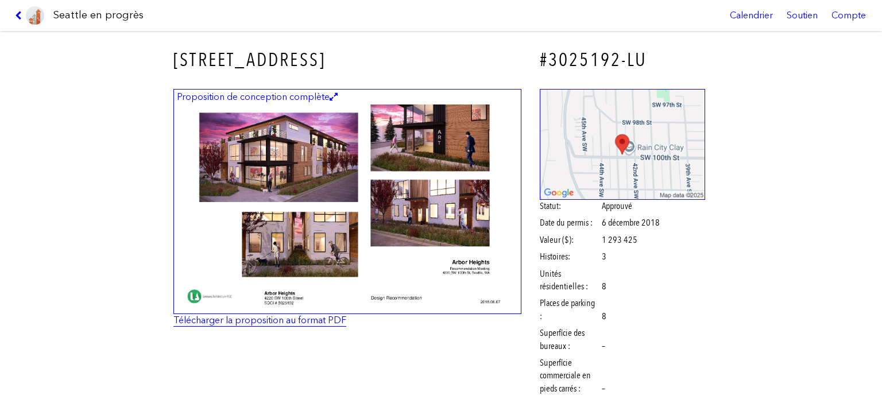
click at [305, 320] on font "Télécharger la proposition au format PDF" at bounding box center [259, 320] width 173 height 11
click at [18, 13] on icon at bounding box center [20, 15] width 11 height 9
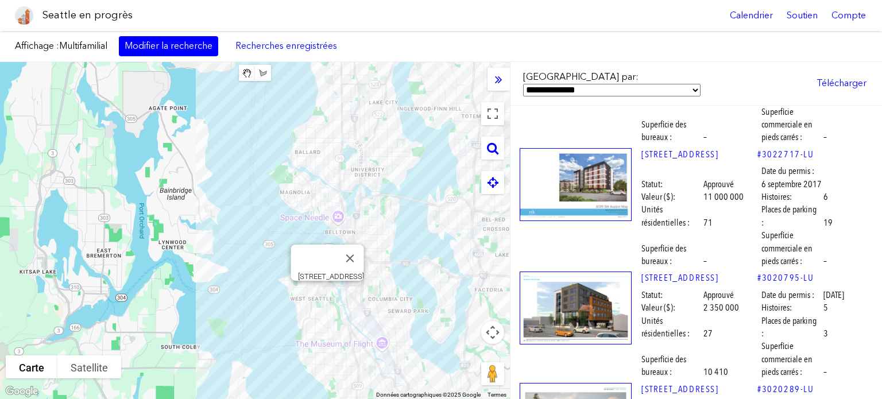
scroll to position [55350, 0]
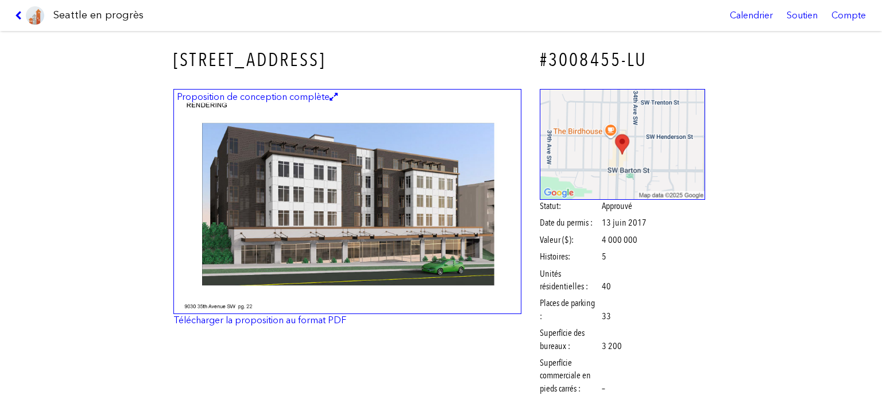
click at [444, 184] on img at bounding box center [347, 202] width 348 height 226
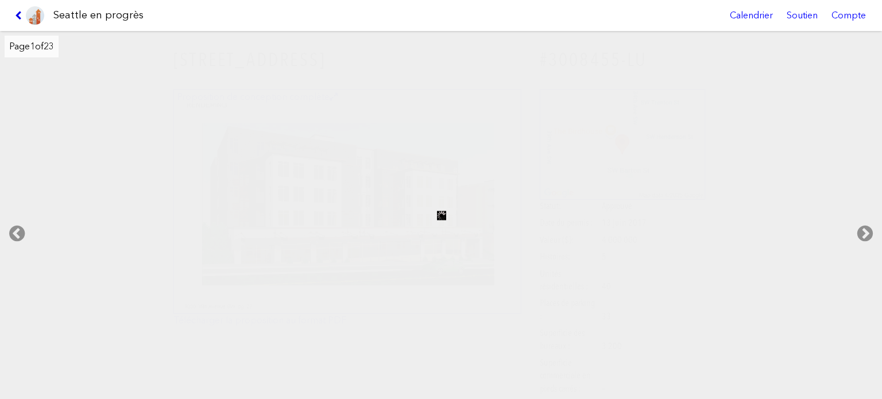
click at [18, 14] on icon at bounding box center [20, 15] width 11 height 9
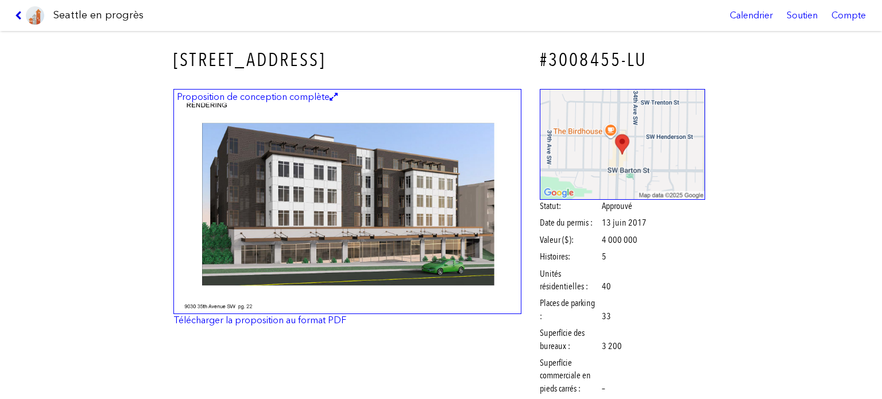
click at [18, 14] on icon at bounding box center [20, 15] width 11 height 9
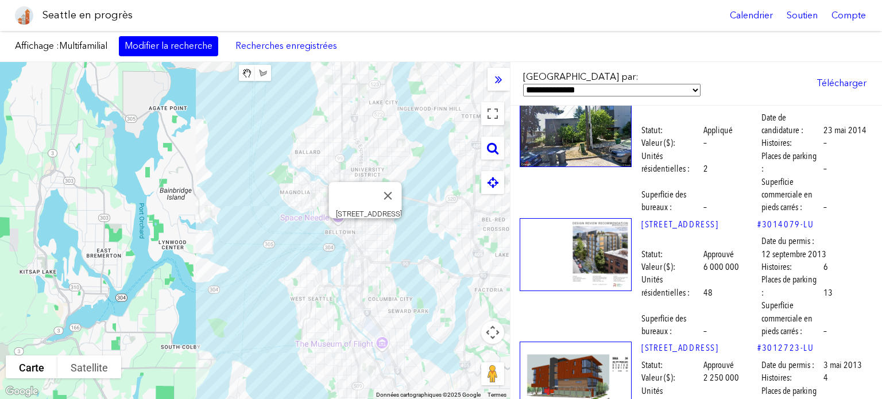
scroll to position [60174, 0]
